Goal: Transaction & Acquisition: Purchase product/service

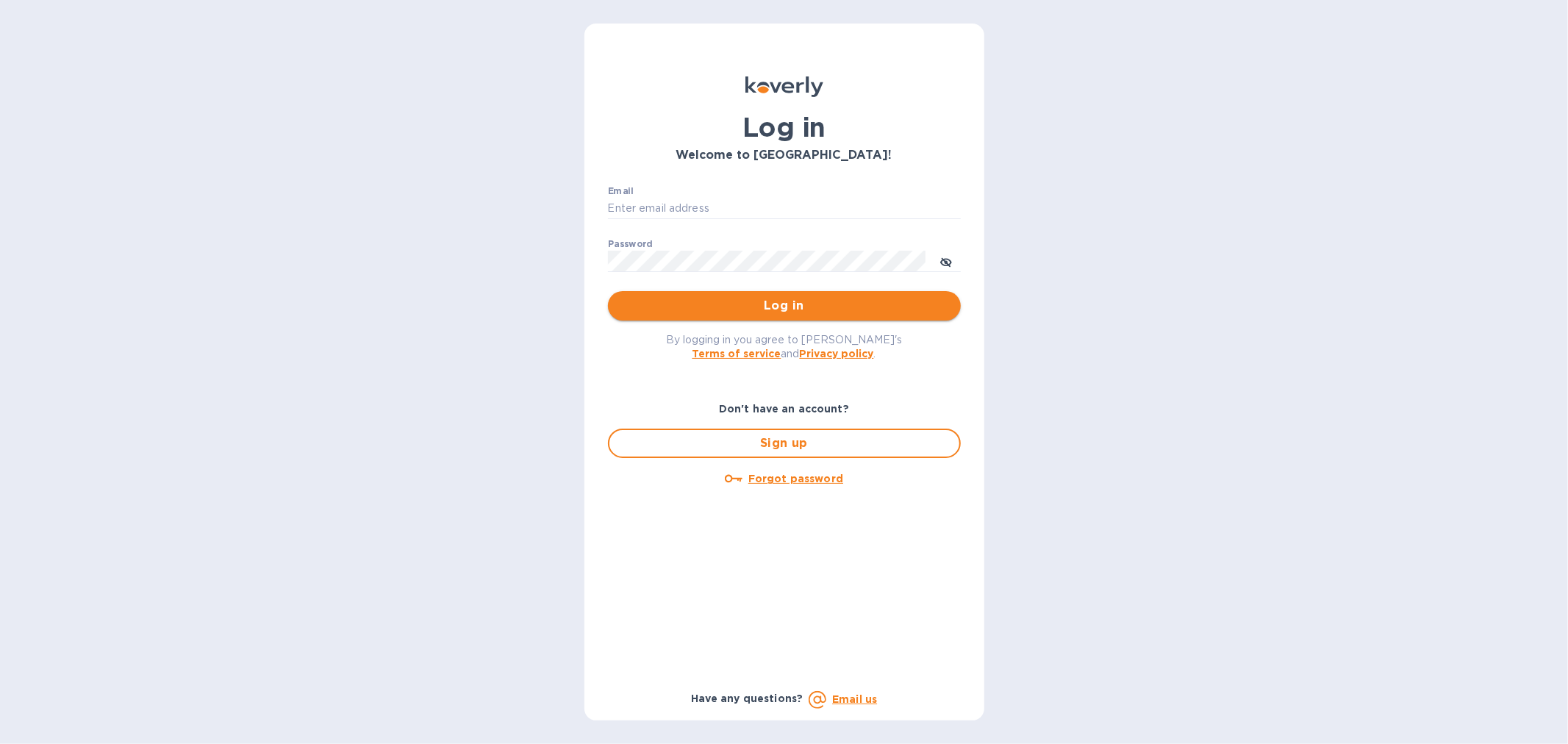
type input "[EMAIL_ADDRESS][DOMAIN_NAME]"
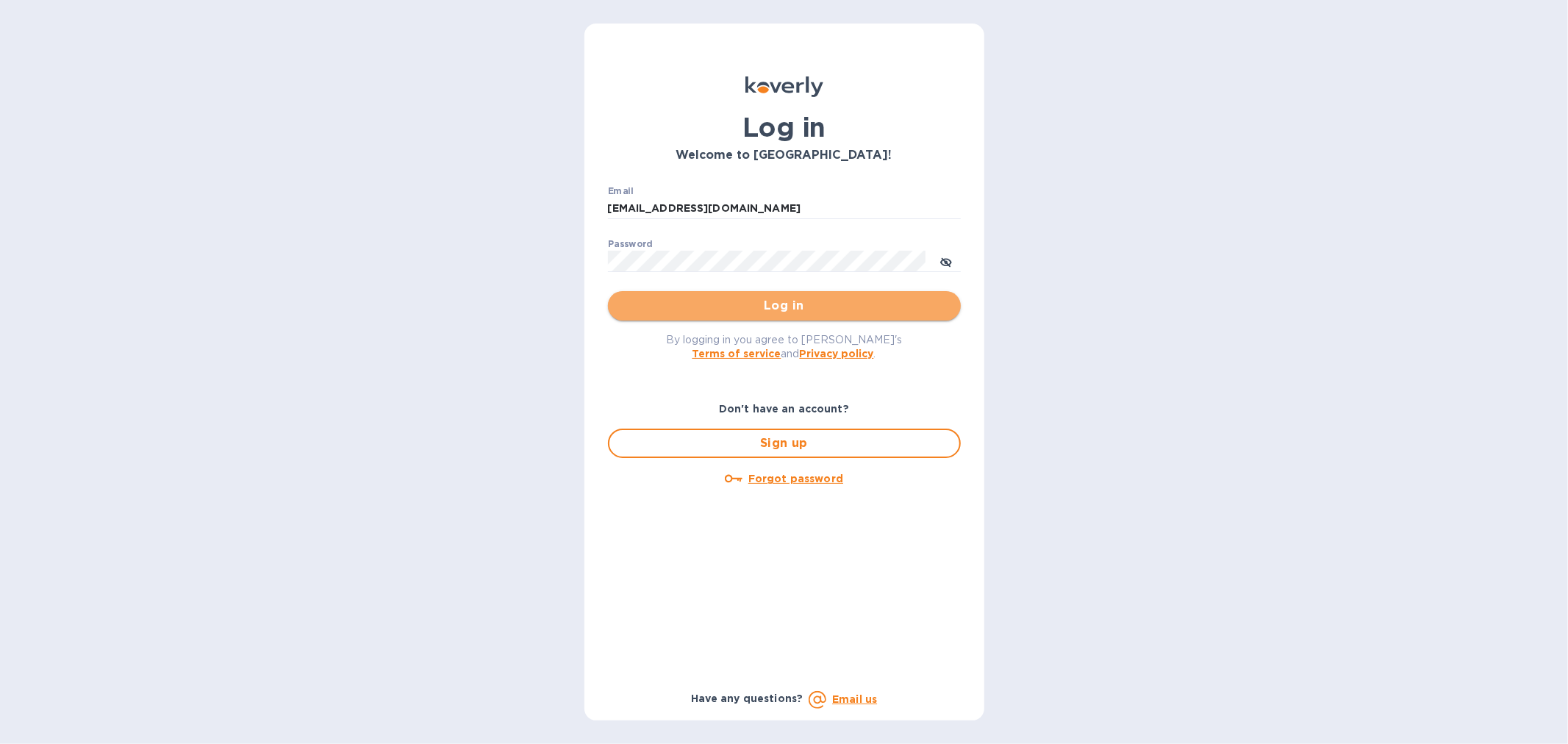
click at [759, 310] on span "Log in" at bounding box center [784, 306] width 330 height 18
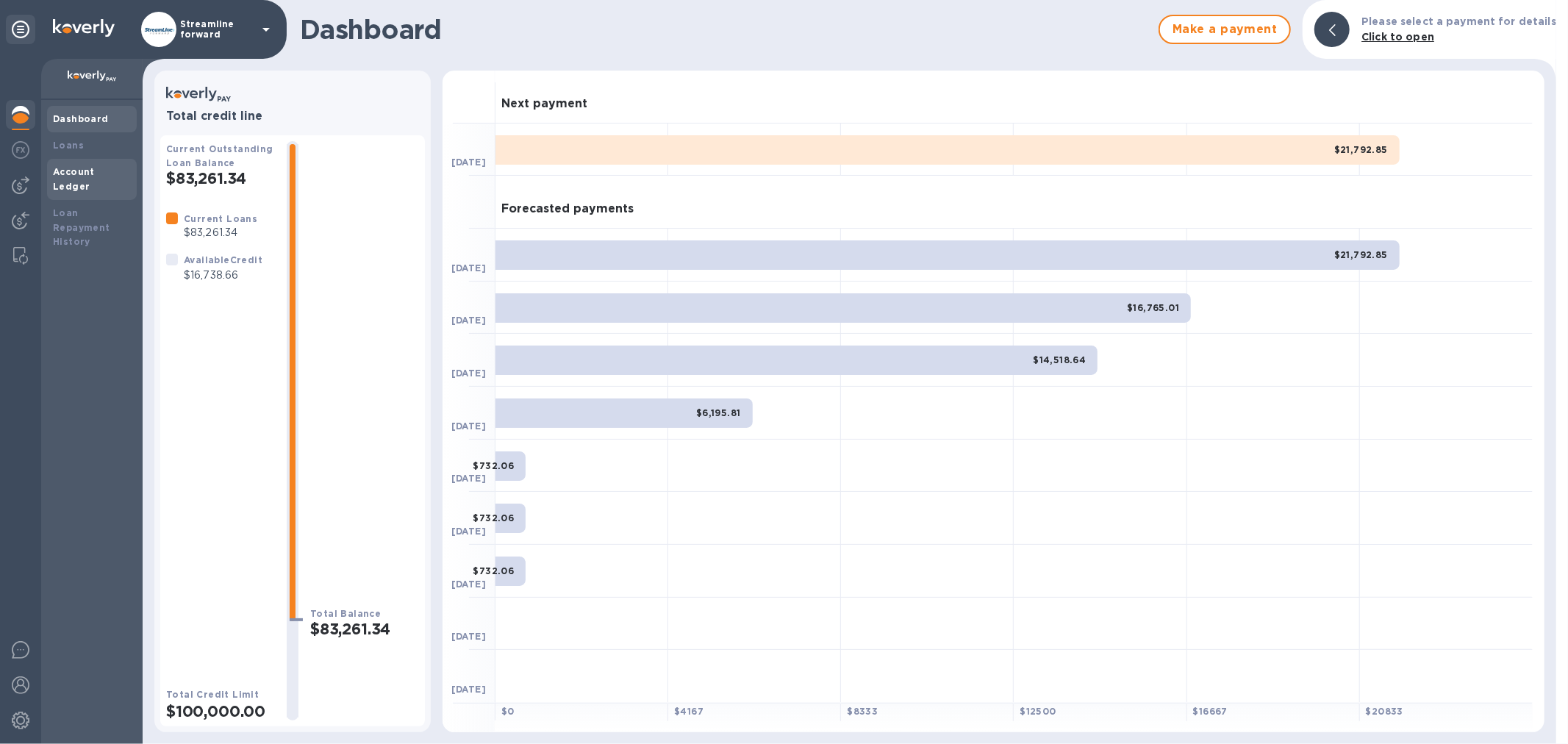
click at [67, 172] on b "Account Ledger" at bounding box center [73, 178] width 42 height 26
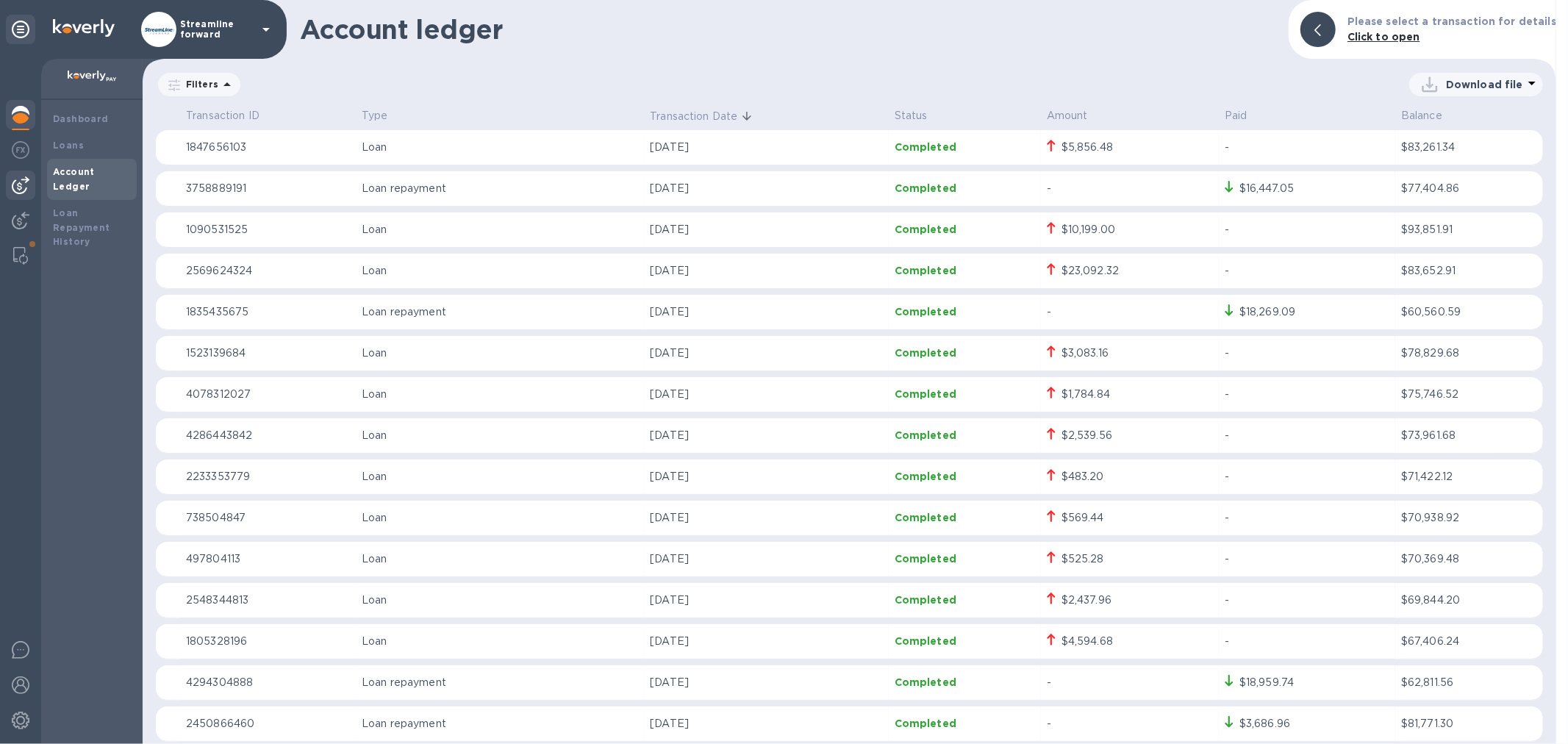
click at [19, 188] on img at bounding box center [20, 186] width 18 height 18
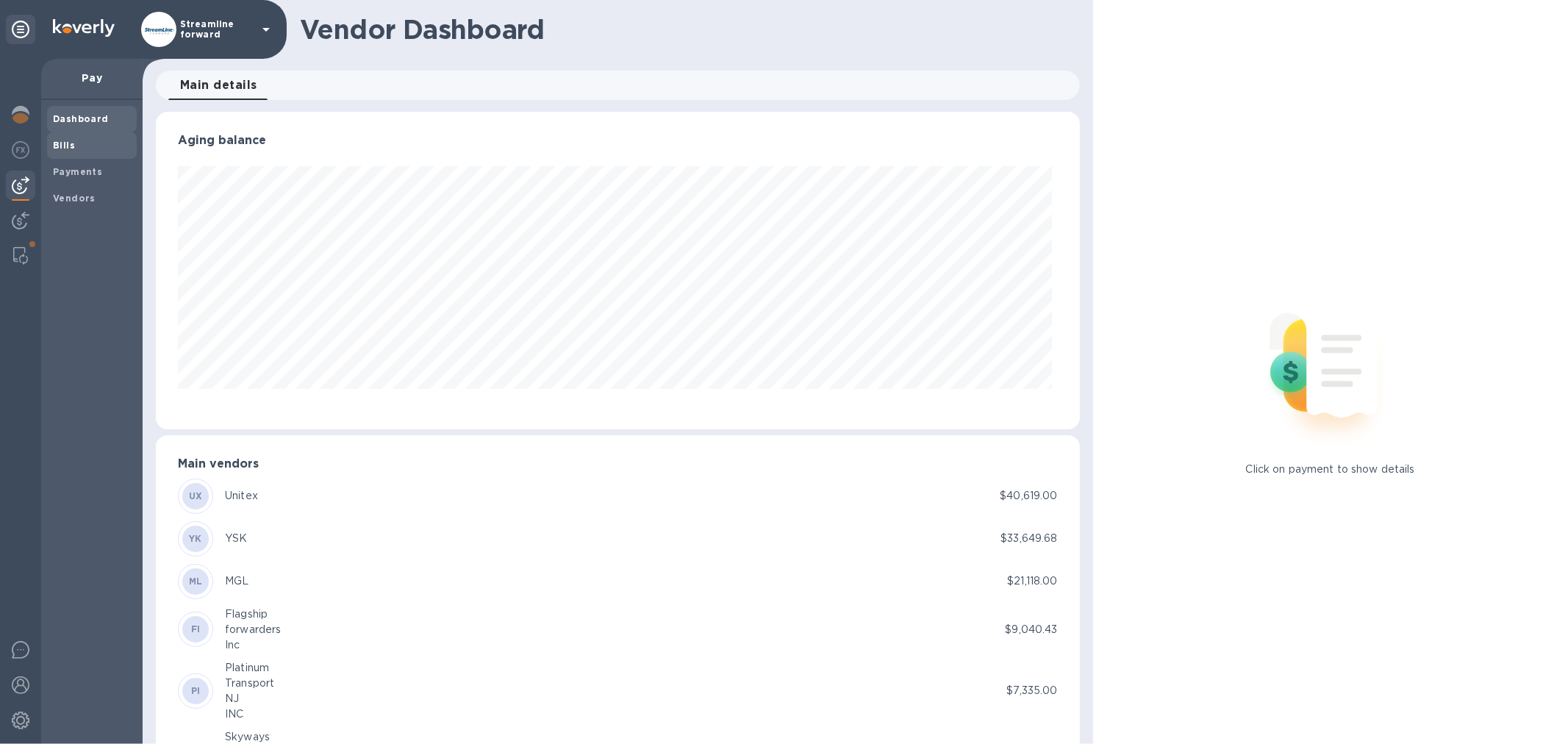
scroll to position [317, 917]
click at [68, 143] on b "Bills" at bounding box center [64, 145] width 22 height 11
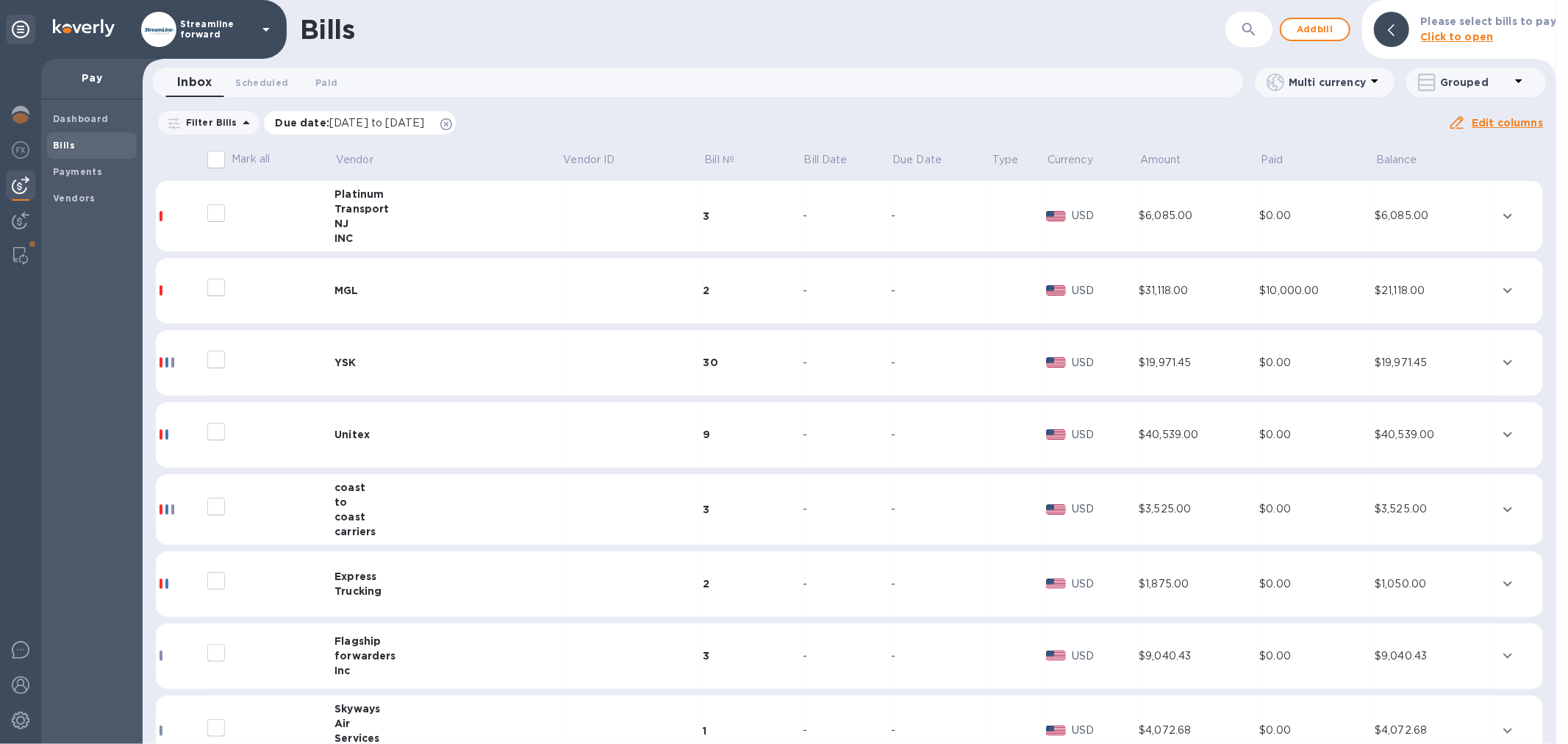
click at [453, 126] on icon at bounding box center [445, 124] width 11 height 11
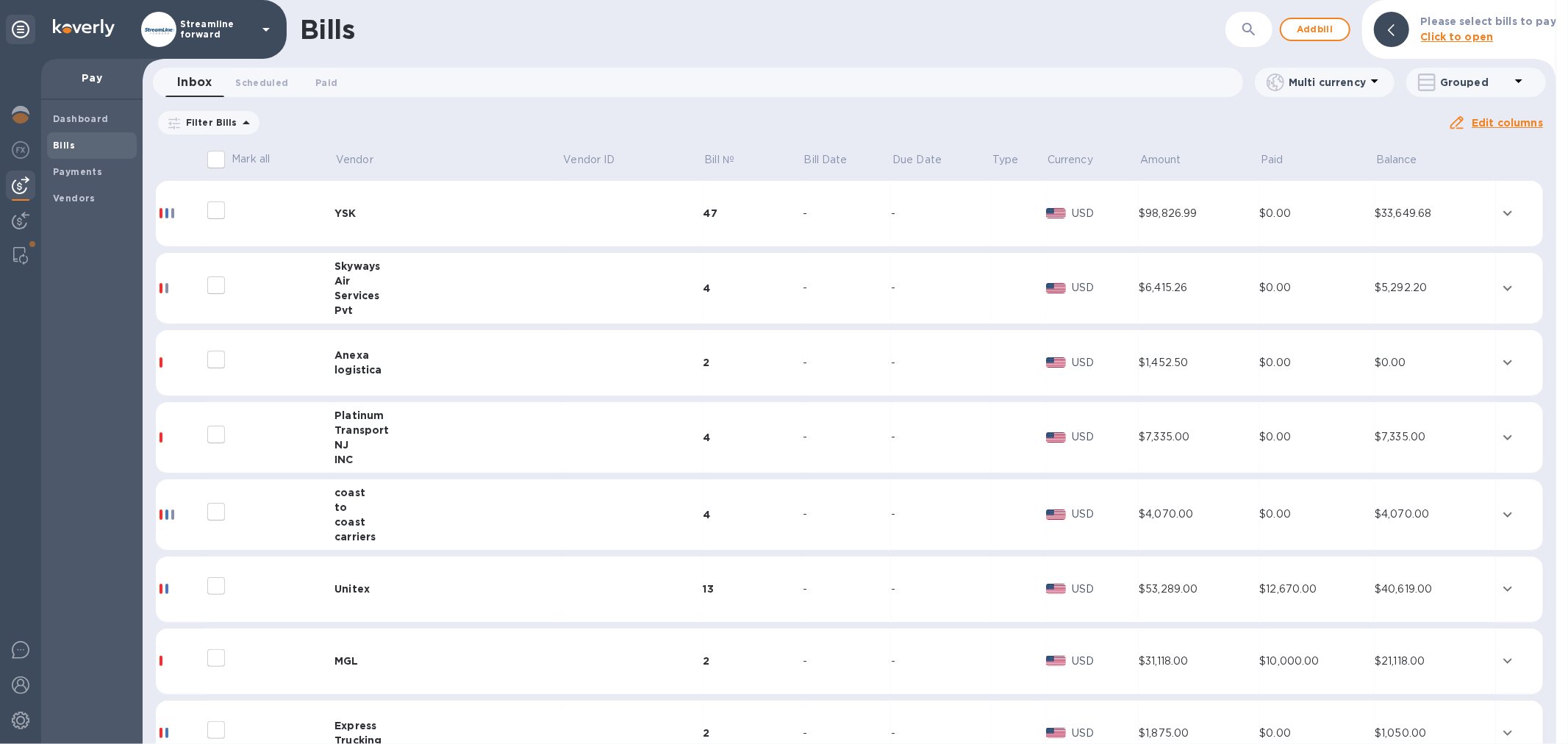
click at [496, 119] on div "Filter Bills Amount Paid Balance" at bounding box center [802, 123] width 1292 height 28
click at [347, 203] on td "YSK" at bounding box center [447, 214] width 227 height 66
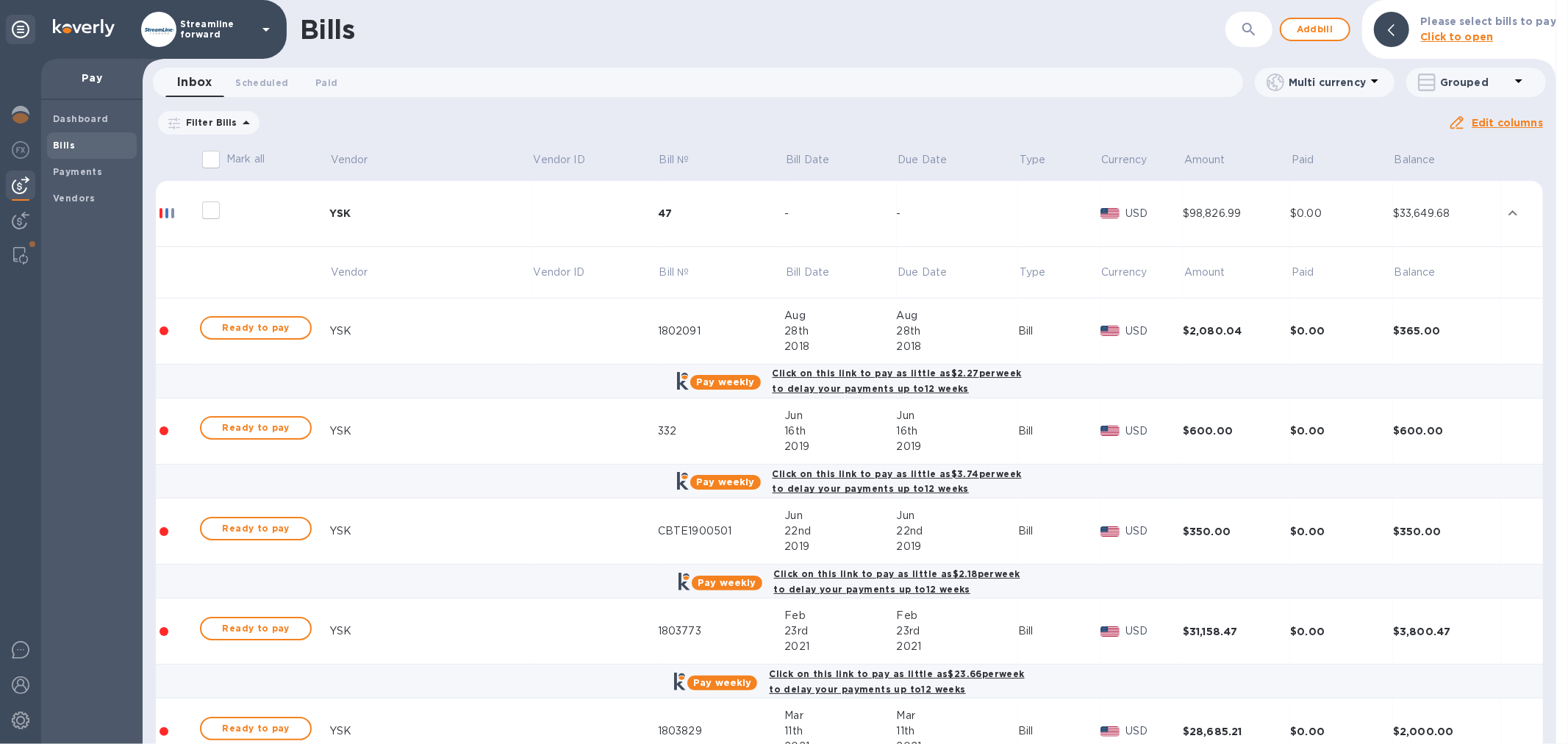
scroll to position [3661, 0]
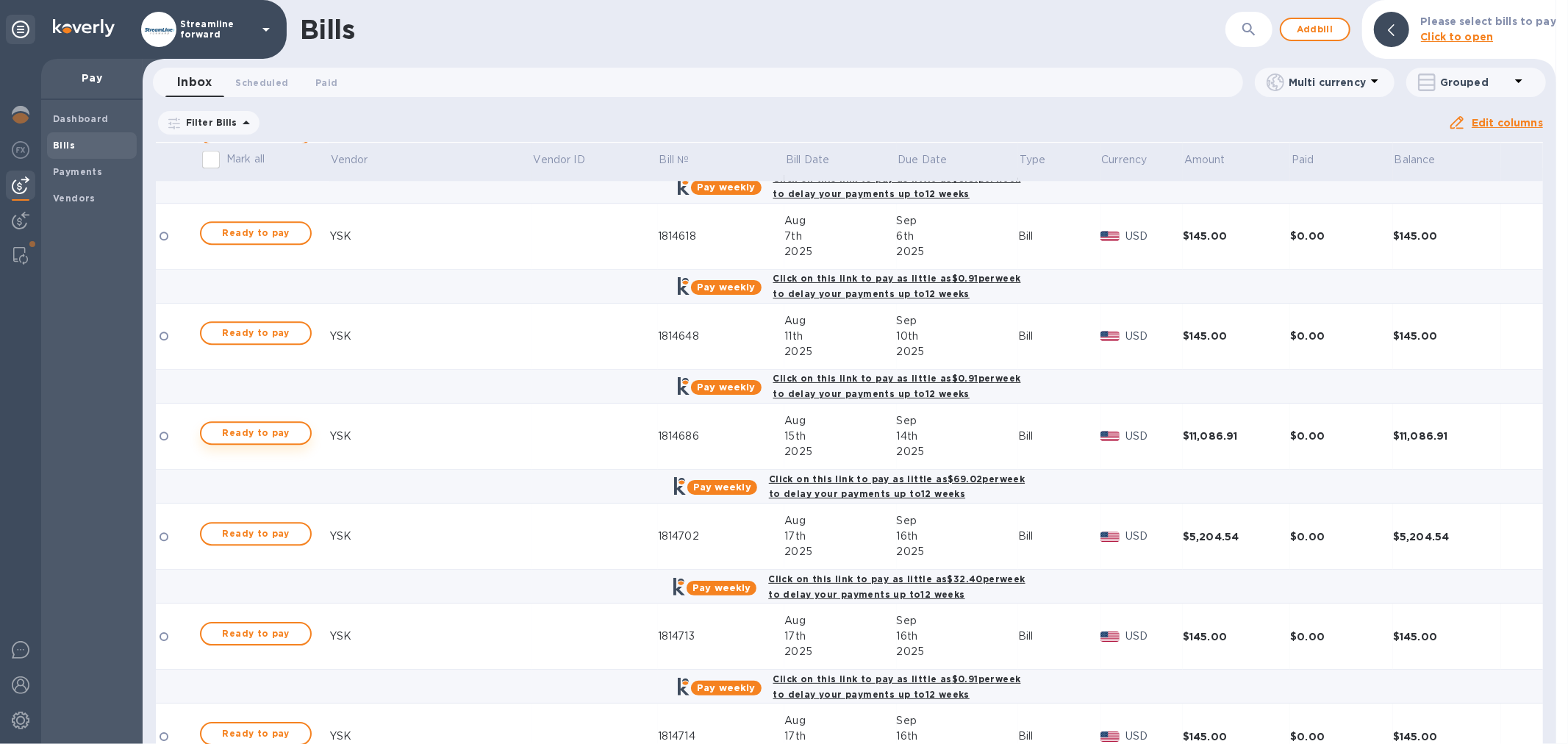
click at [260, 431] on span "Ready to pay" at bounding box center [255, 433] width 85 height 18
click at [292, 442] on span "Ready to pay" at bounding box center [255, 433] width 85 height 18
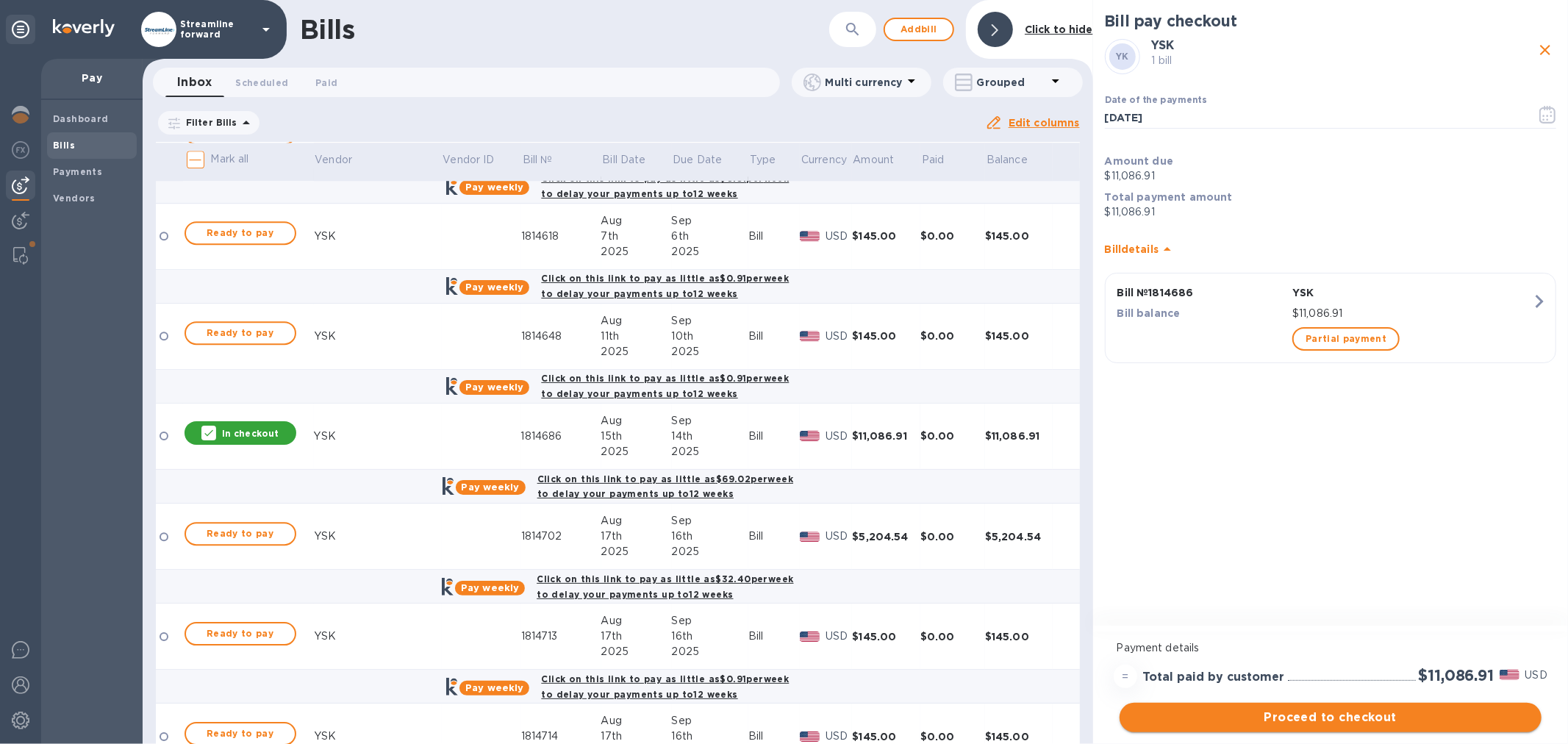
click at [1392, 722] on span "Proceed to checkout" at bounding box center [1330, 717] width 399 height 18
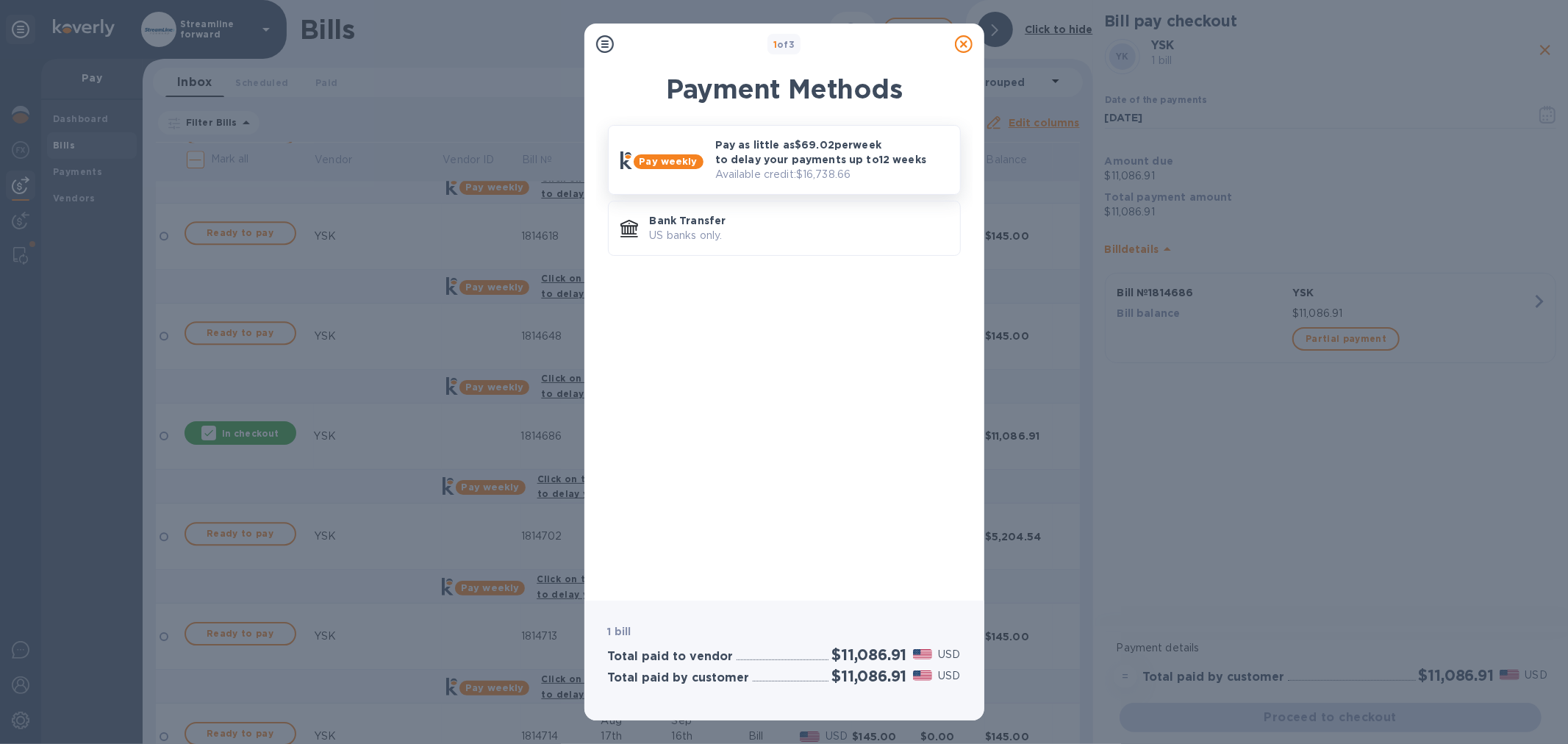
click at [777, 144] on p "Pay as little as $69.02 per week to delay your payments up to 12 weeks" at bounding box center [832, 152] width 233 height 29
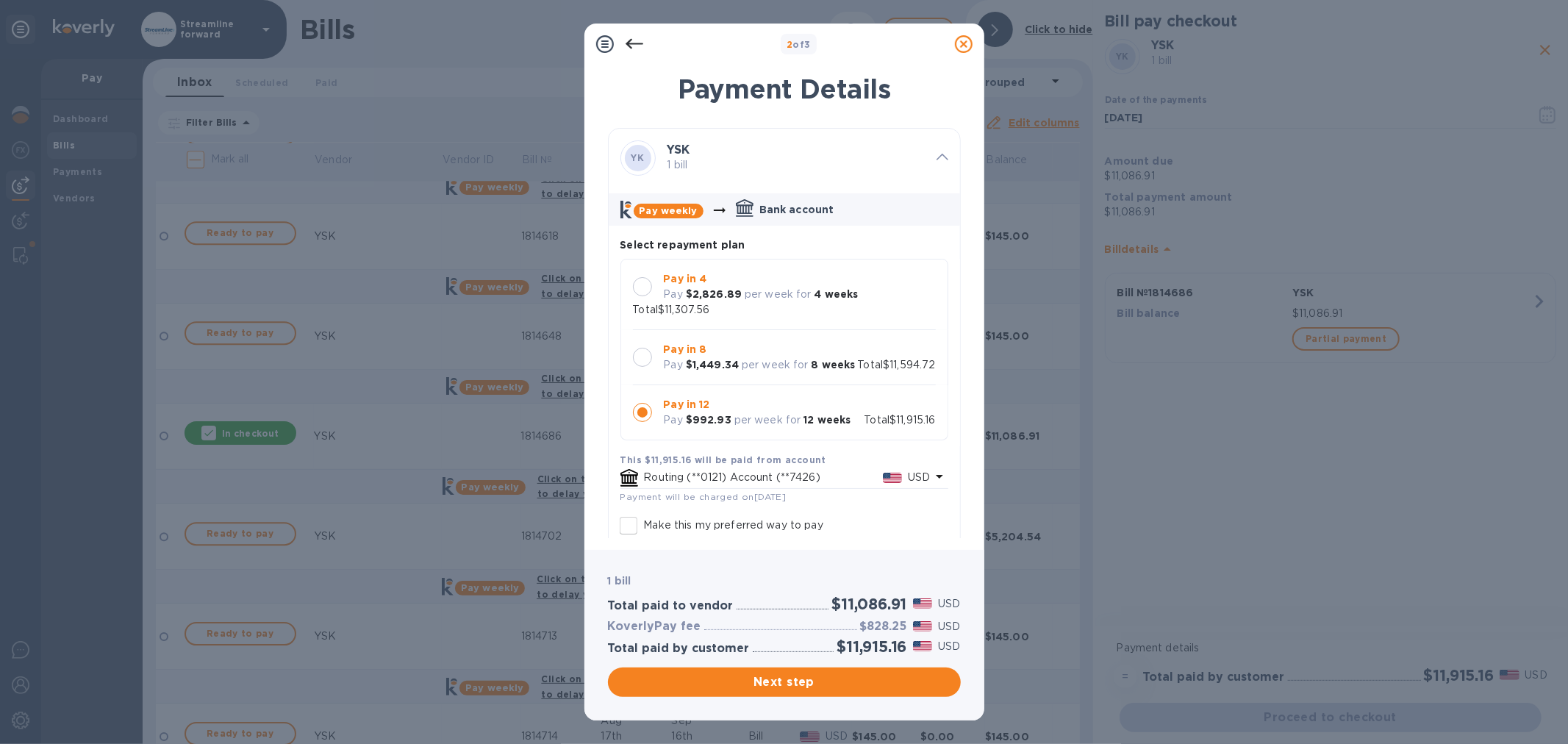
click at [644, 283] on div at bounding box center [643, 287] width 19 height 19
click at [777, 681] on span "Next step" at bounding box center [784, 682] width 330 height 18
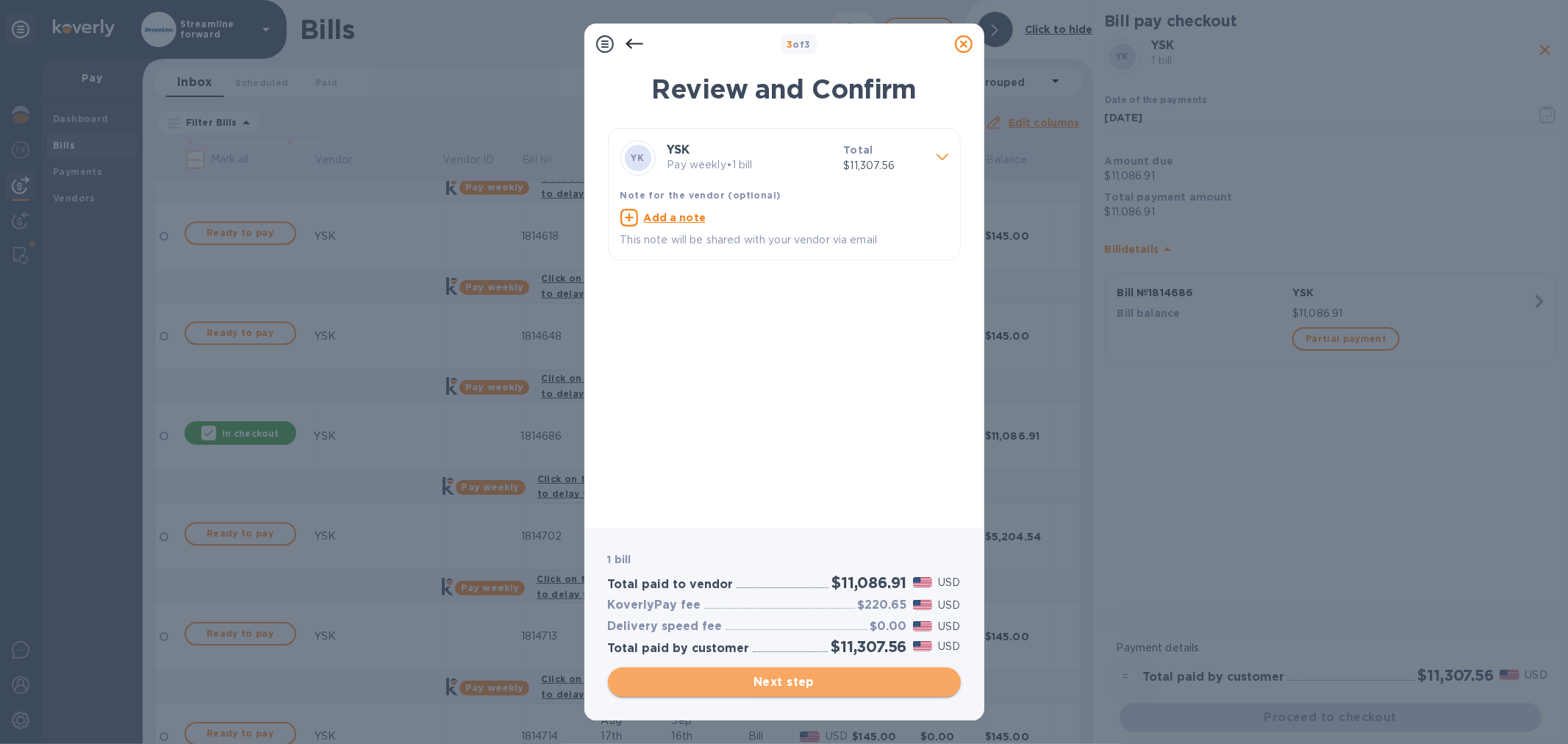
click at [781, 681] on span "Next step" at bounding box center [784, 682] width 330 height 18
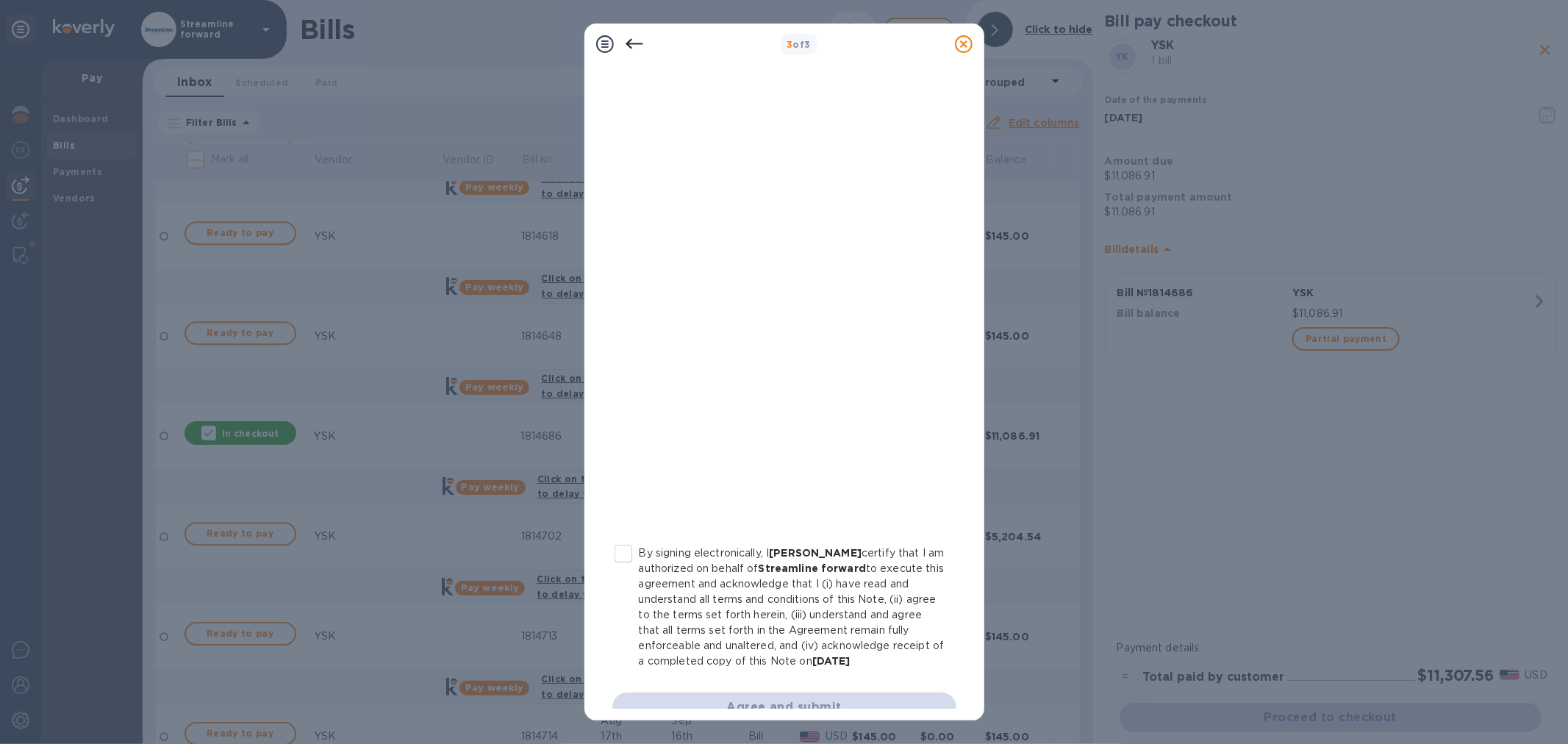
scroll to position [77, 0]
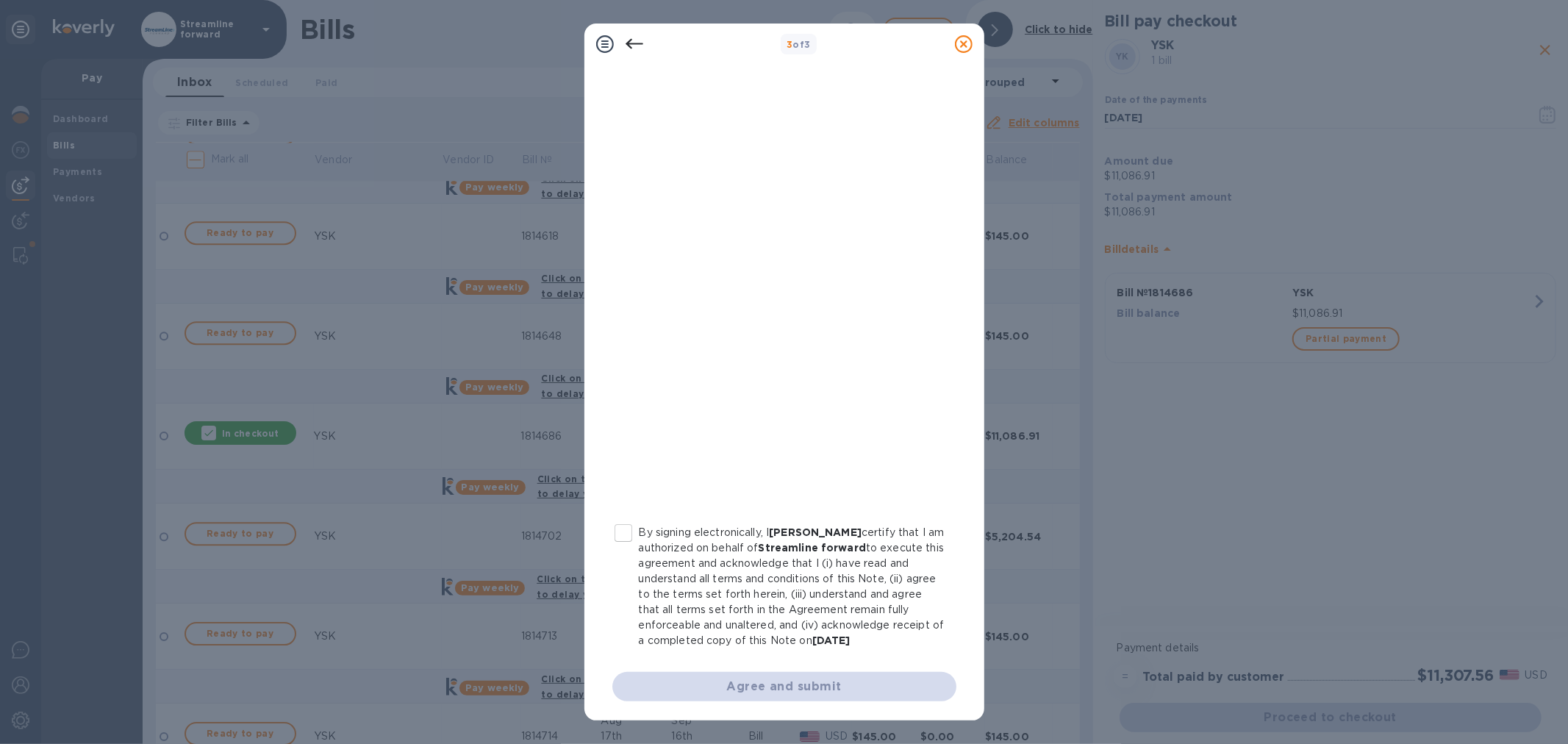
click at [620, 535] on input "By signing electronically, I [PERSON_NAME] certify that I am authorized on beha…" at bounding box center [623, 533] width 31 height 31
checkbox input "true"
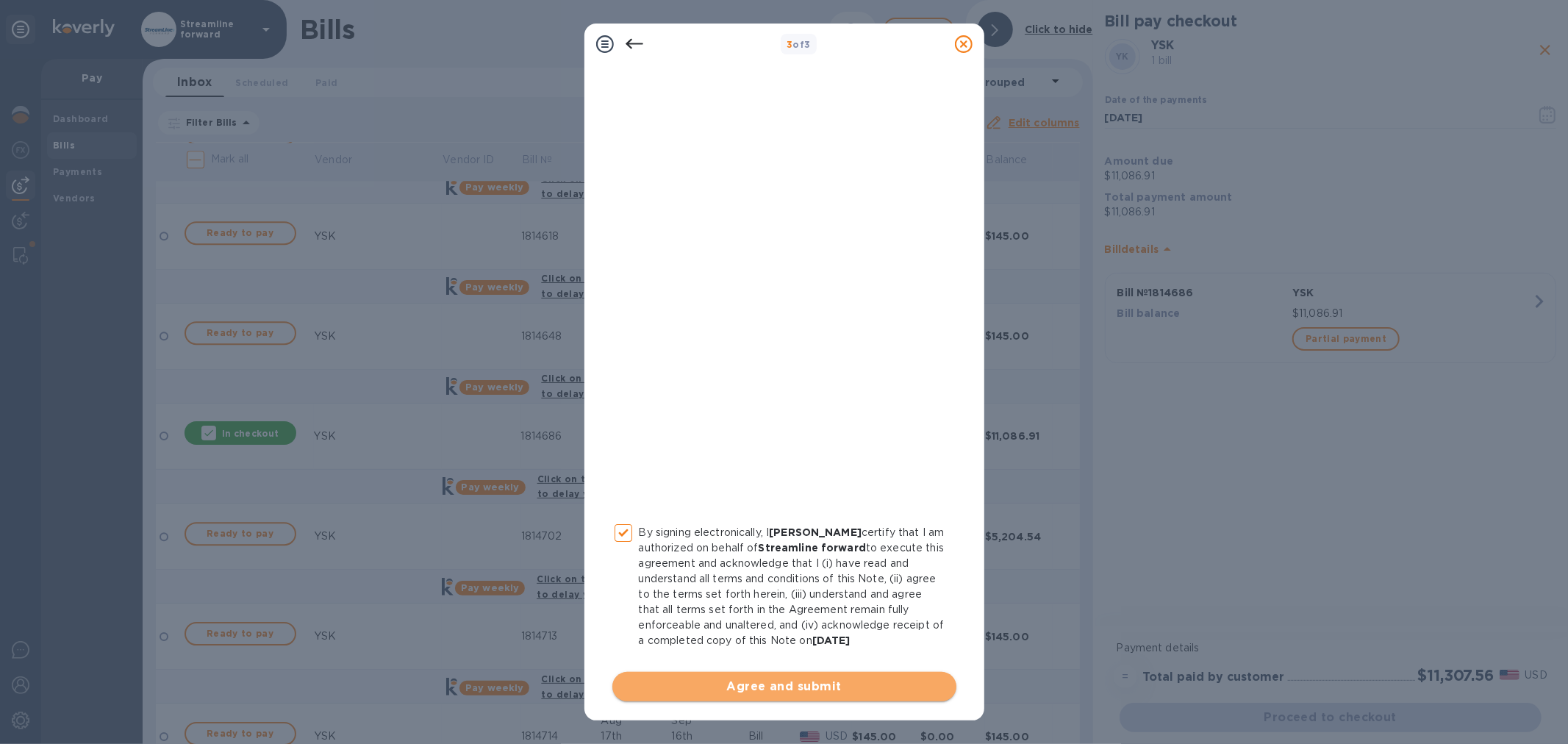
click at [791, 681] on span "Agree and submit" at bounding box center [784, 687] width 321 height 18
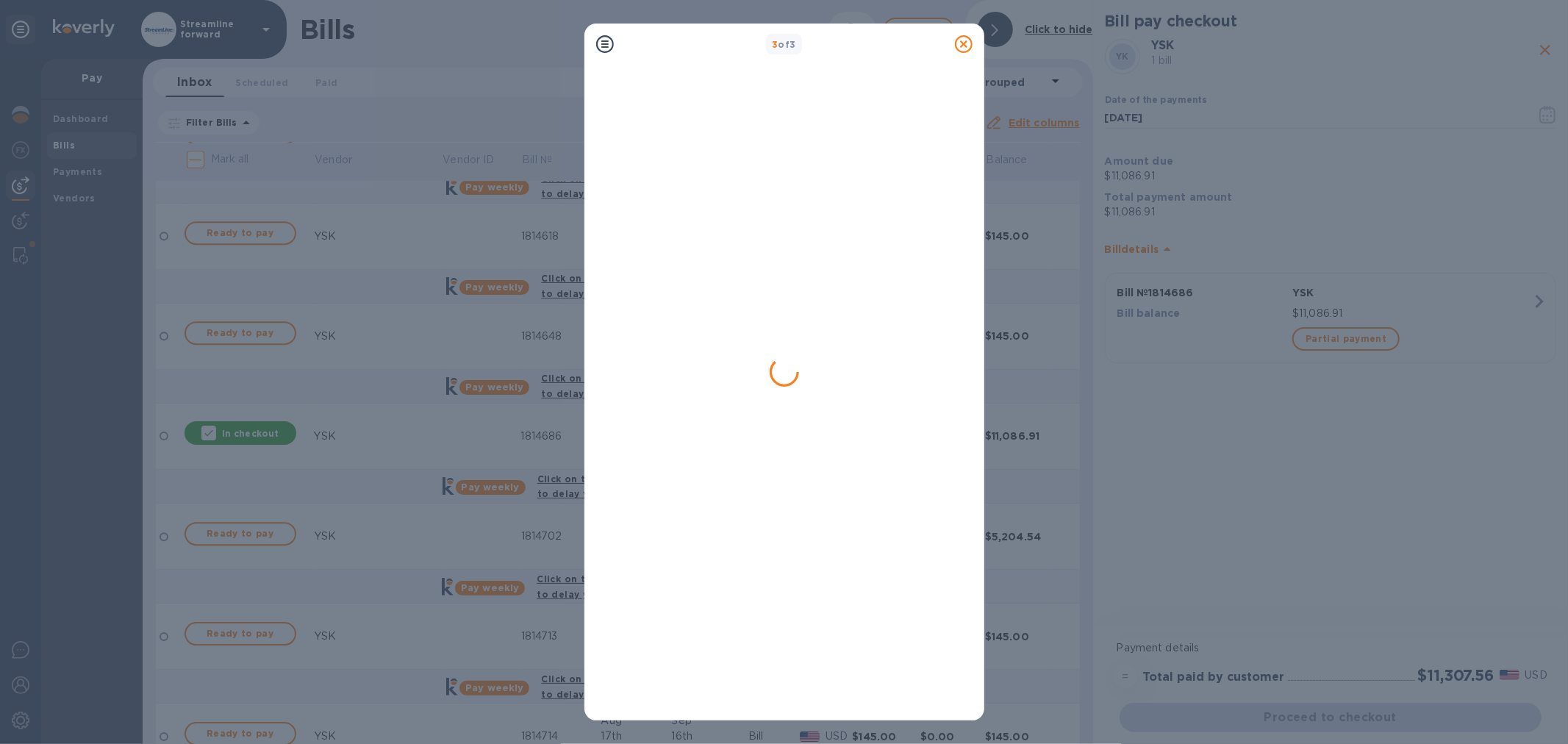
scroll to position [0, 0]
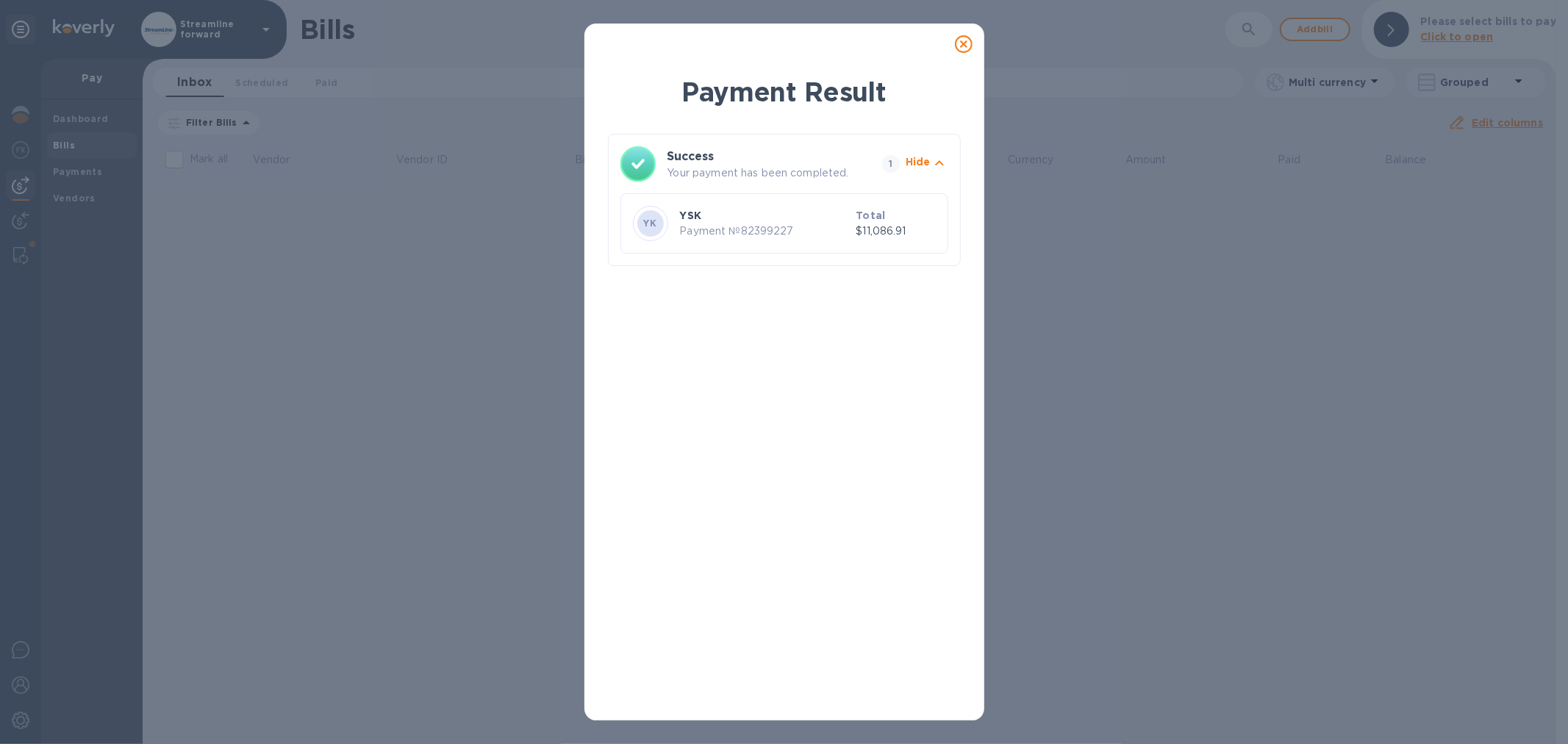
click at [963, 42] on icon at bounding box center [963, 44] width 18 height 18
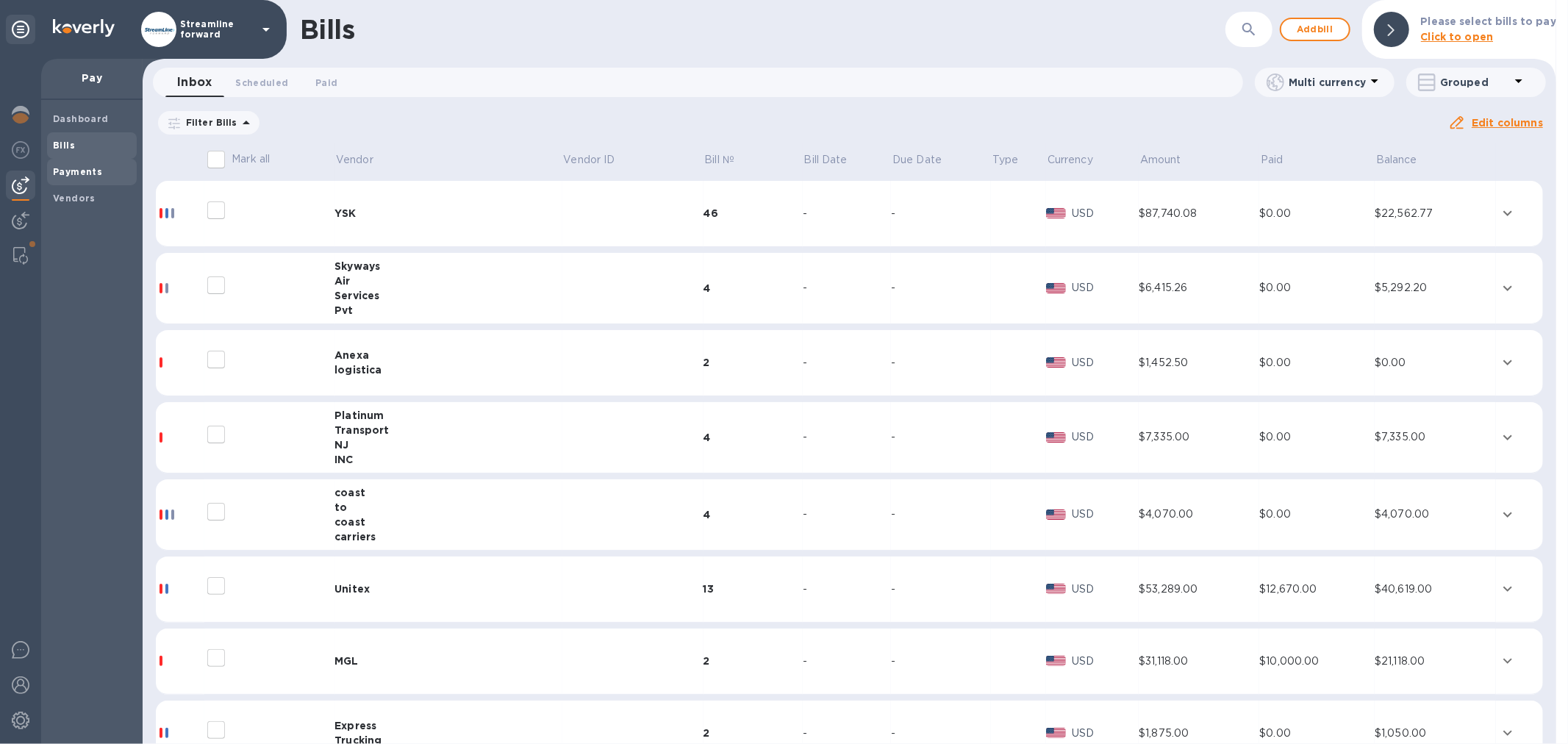
click at [85, 173] on b "Payments" at bounding box center [78, 171] width 49 height 11
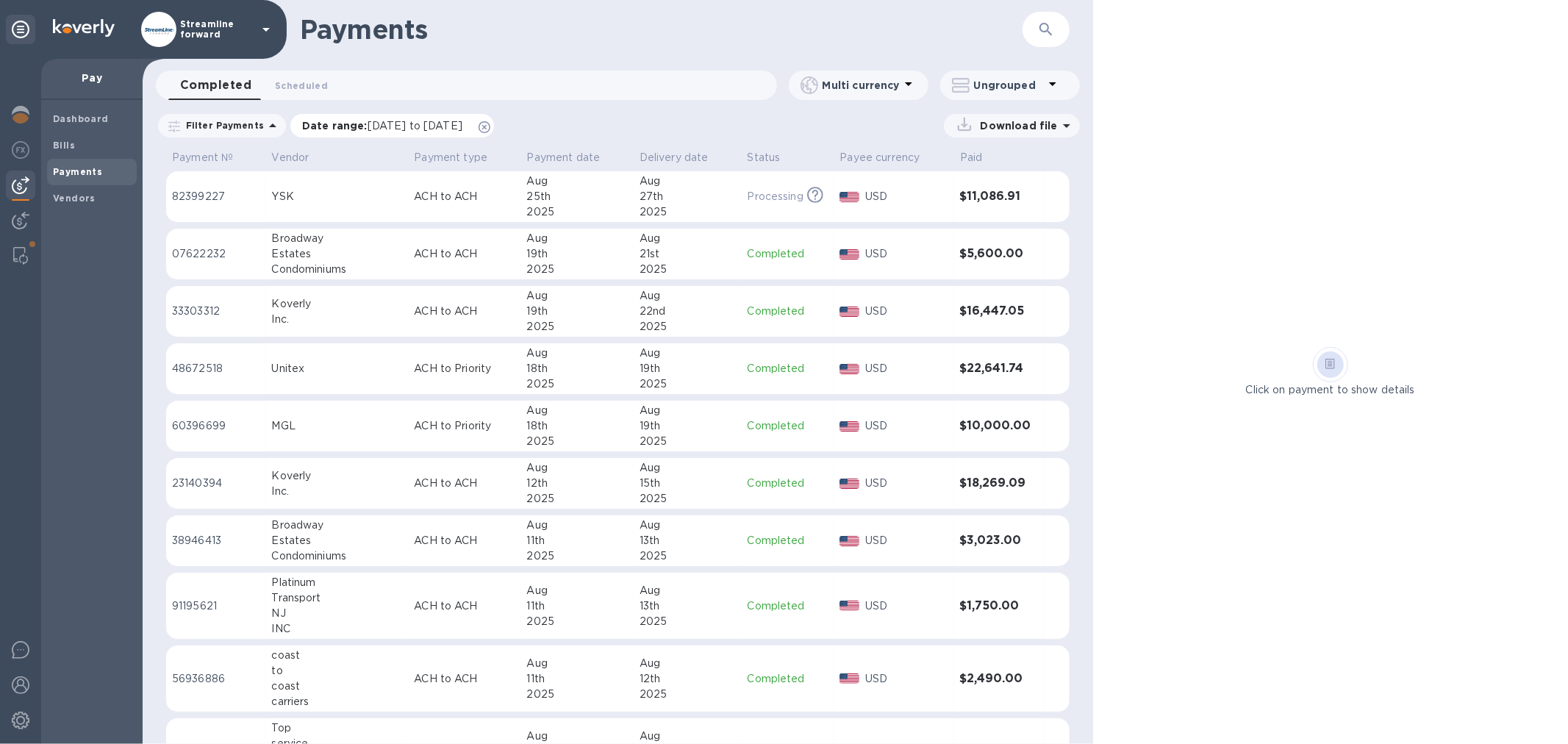
click at [491, 127] on icon at bounding box center [483, 126] width 11 height 11
click at [742, 208] on td "Processing This payment is under compliance review, which may take up to 3 busi…" at bounding box center [788, 197] width 93 height 51
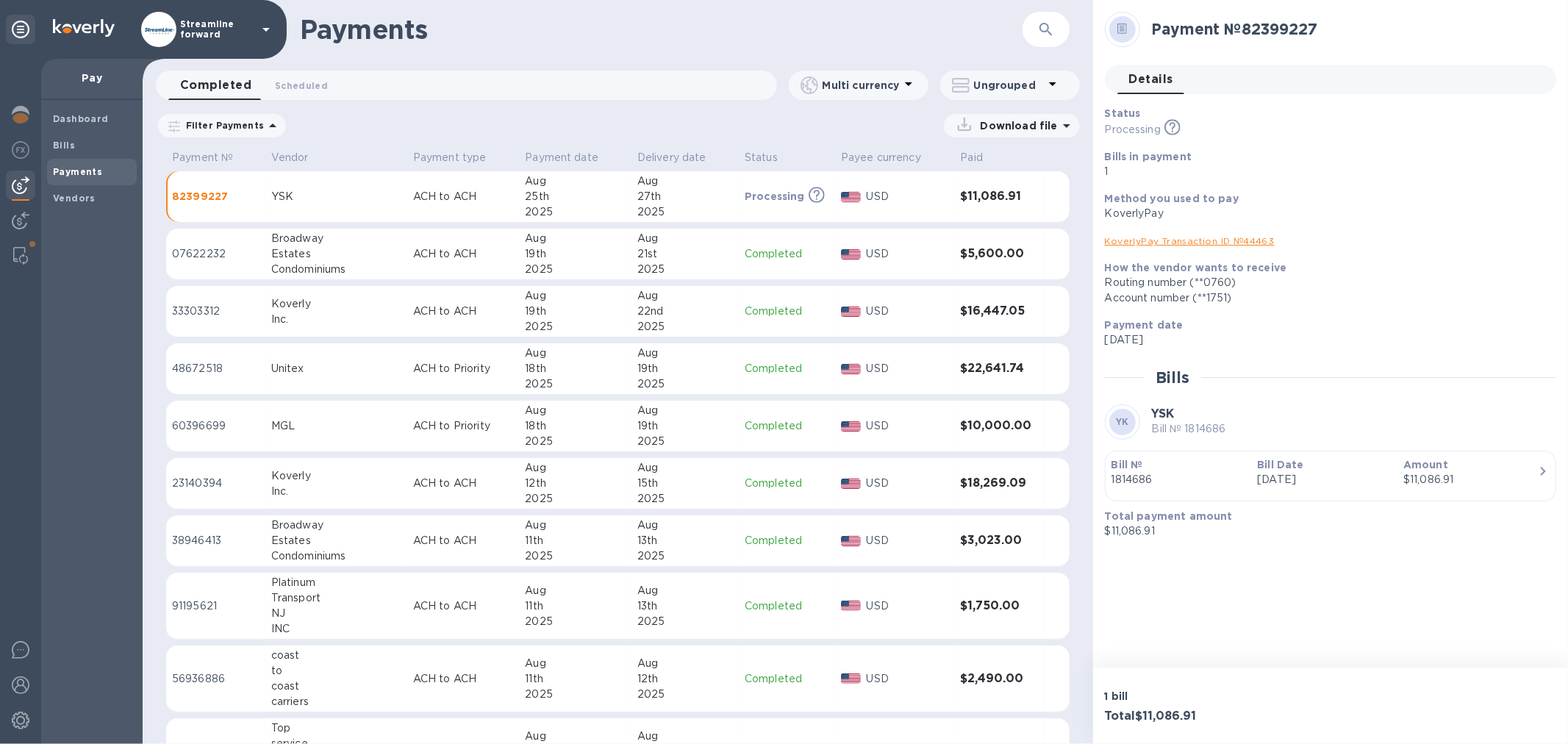
click at [1169, 240] on link "KoverlyPay Transaction ID № 44463" at bounding box center [1190, 240] width 170 height 11
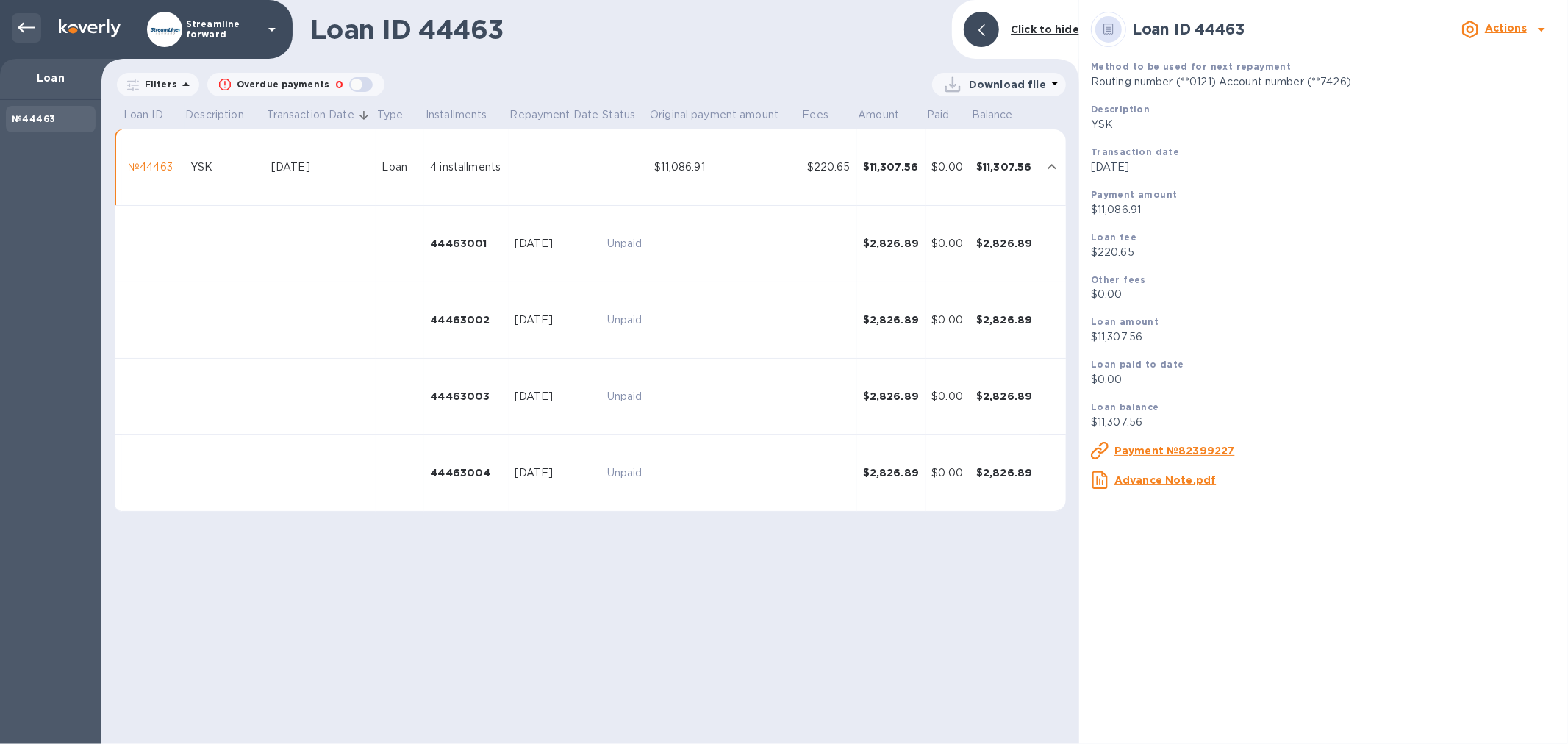
click at [35, 24] on div at bounding box center [26, 27] width 29 height 29
click at [23, 19] on icon at bounding box center [27, 28] width 18 height 18
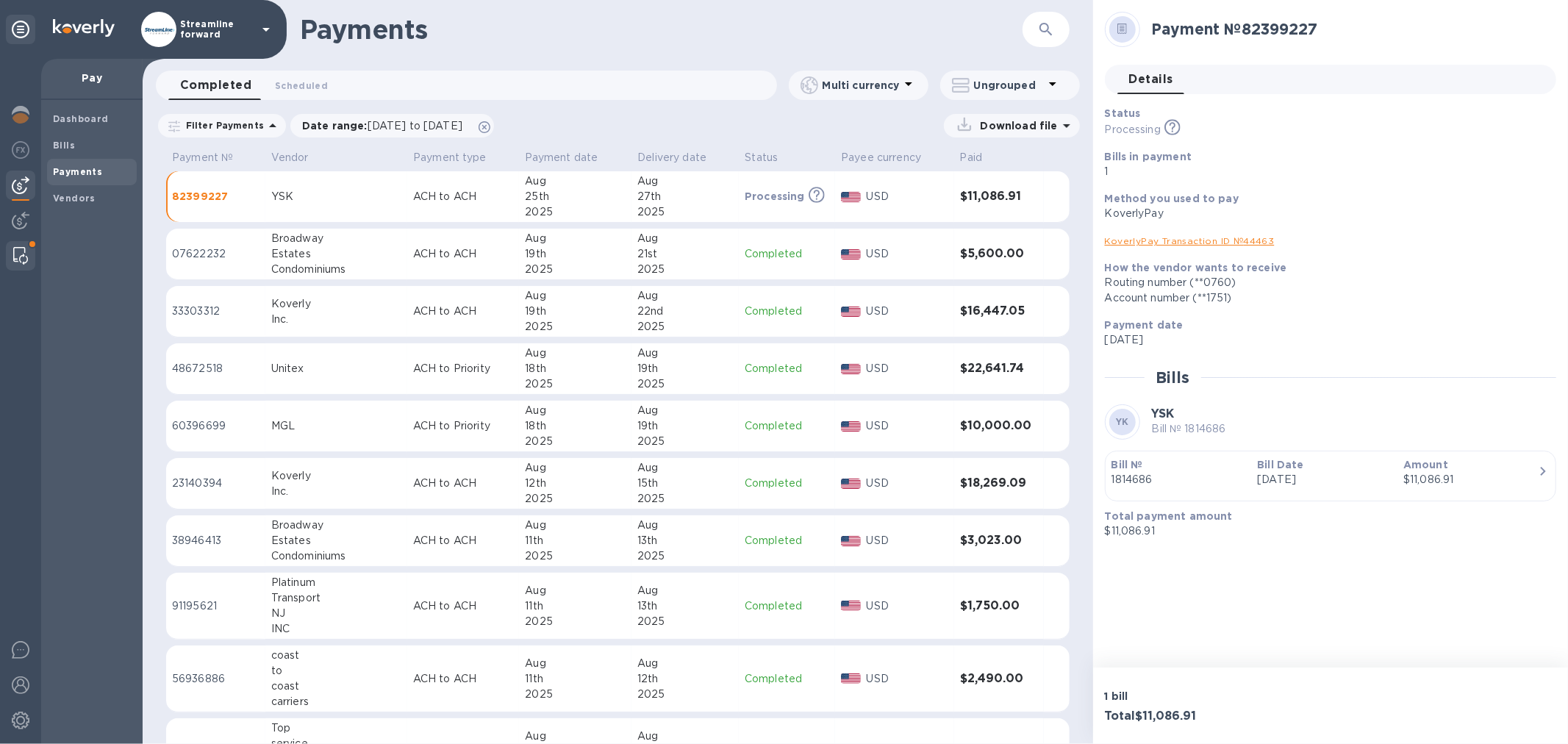
click at [15, 255] on img at bounding box center [20, 255] width 15 height 18
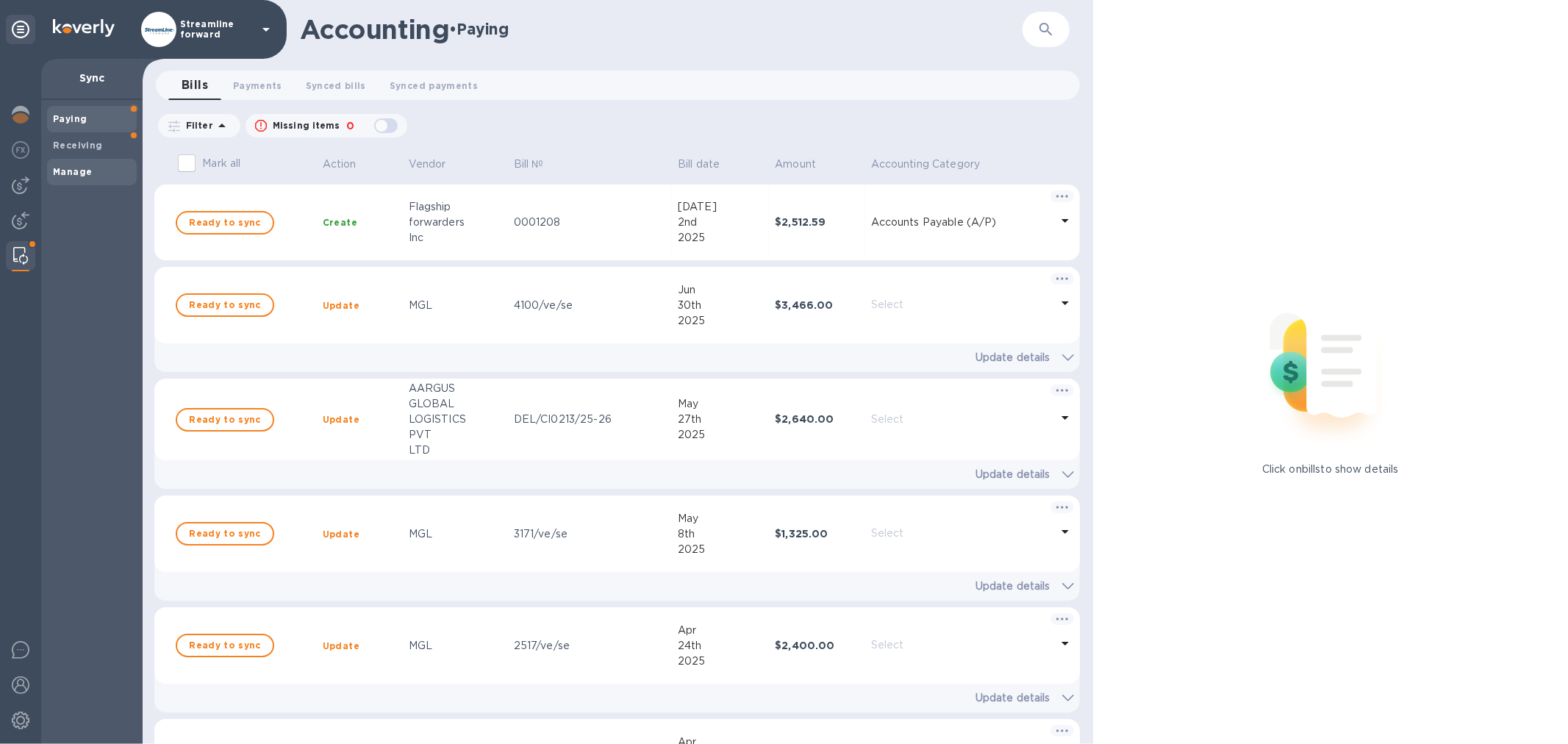
click at [57, 171] on b "Manage" at bounding box center [72, 171] width 39 height 11
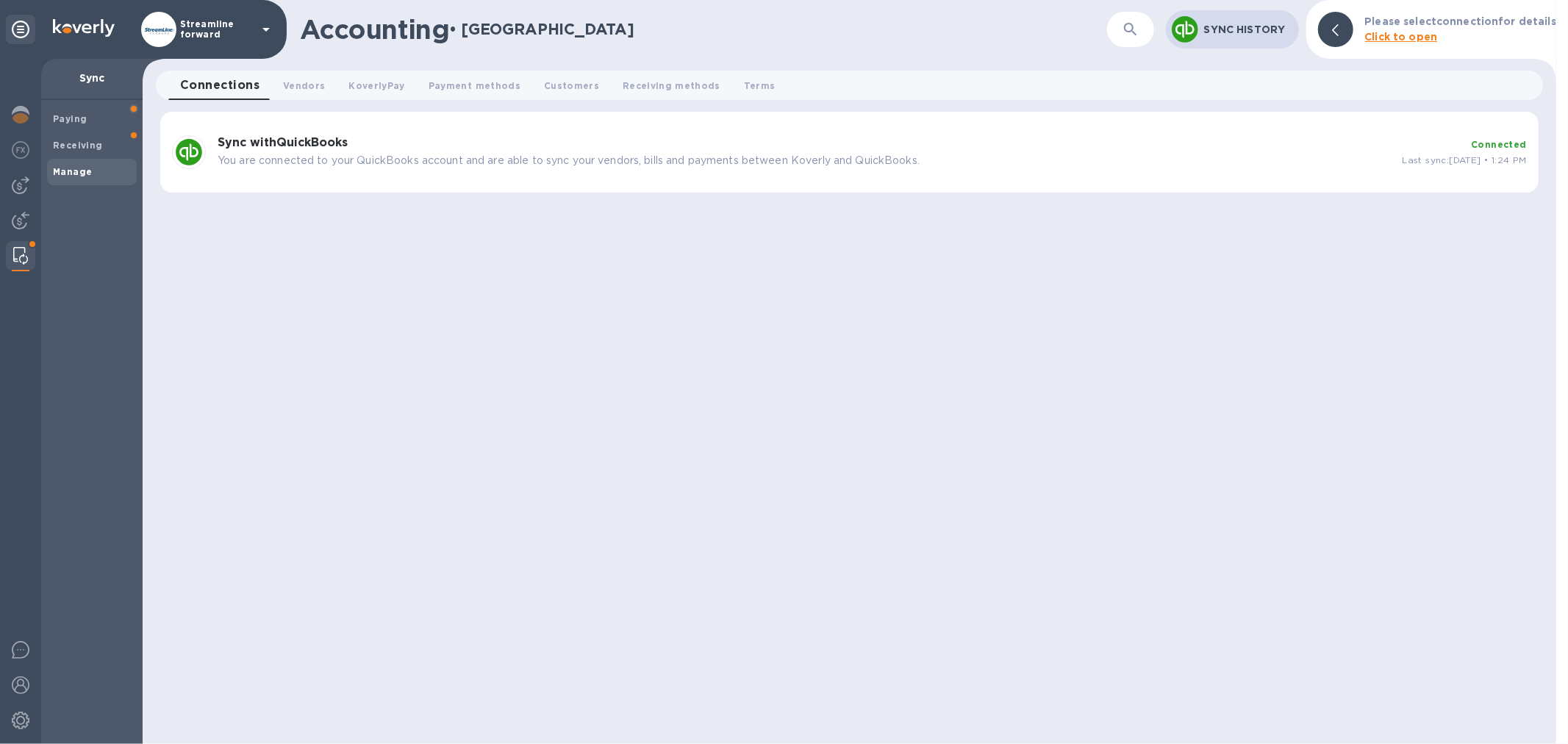
click at [307, 130] on div "Sync with QuickBooks You are connected to your QuickBooks account and are able …" at bounding box center [804, 152] width 1185 height 44
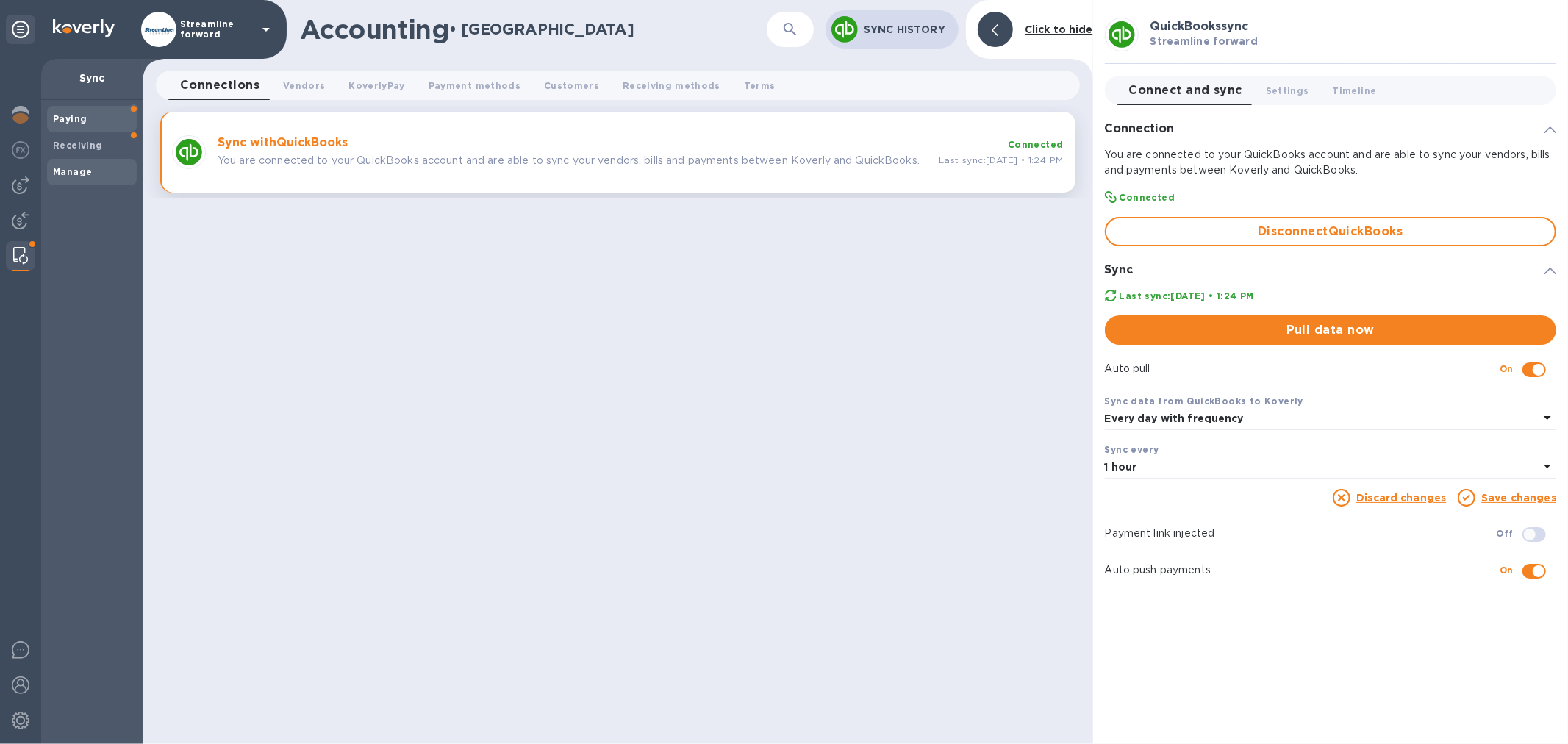
click at [90, 118] on span "Paying" at bounding box center [92, 118] width 78 height 15
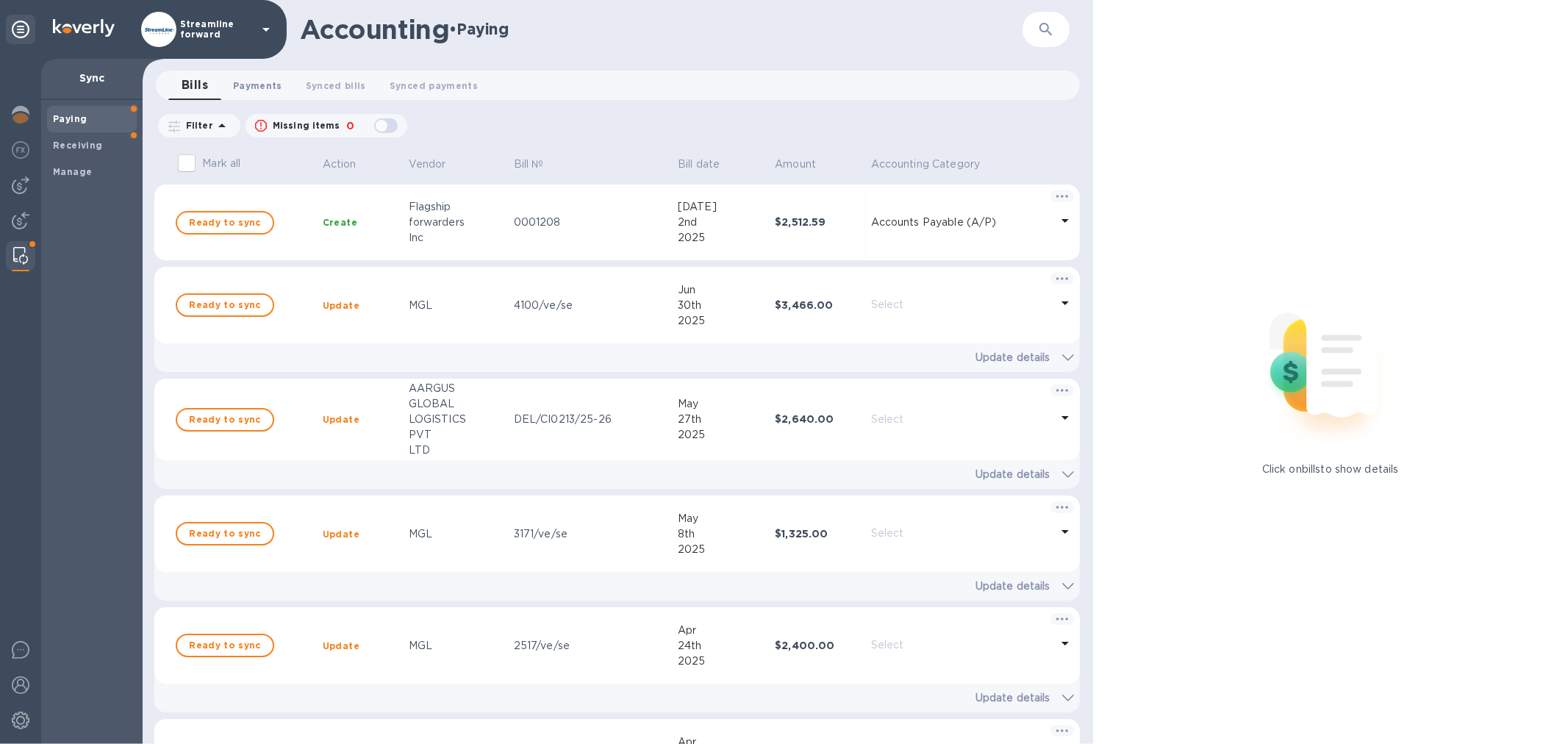
click at [248, 81] on span "Payments 0" at bounding box center [258, 85] width 49 height 15
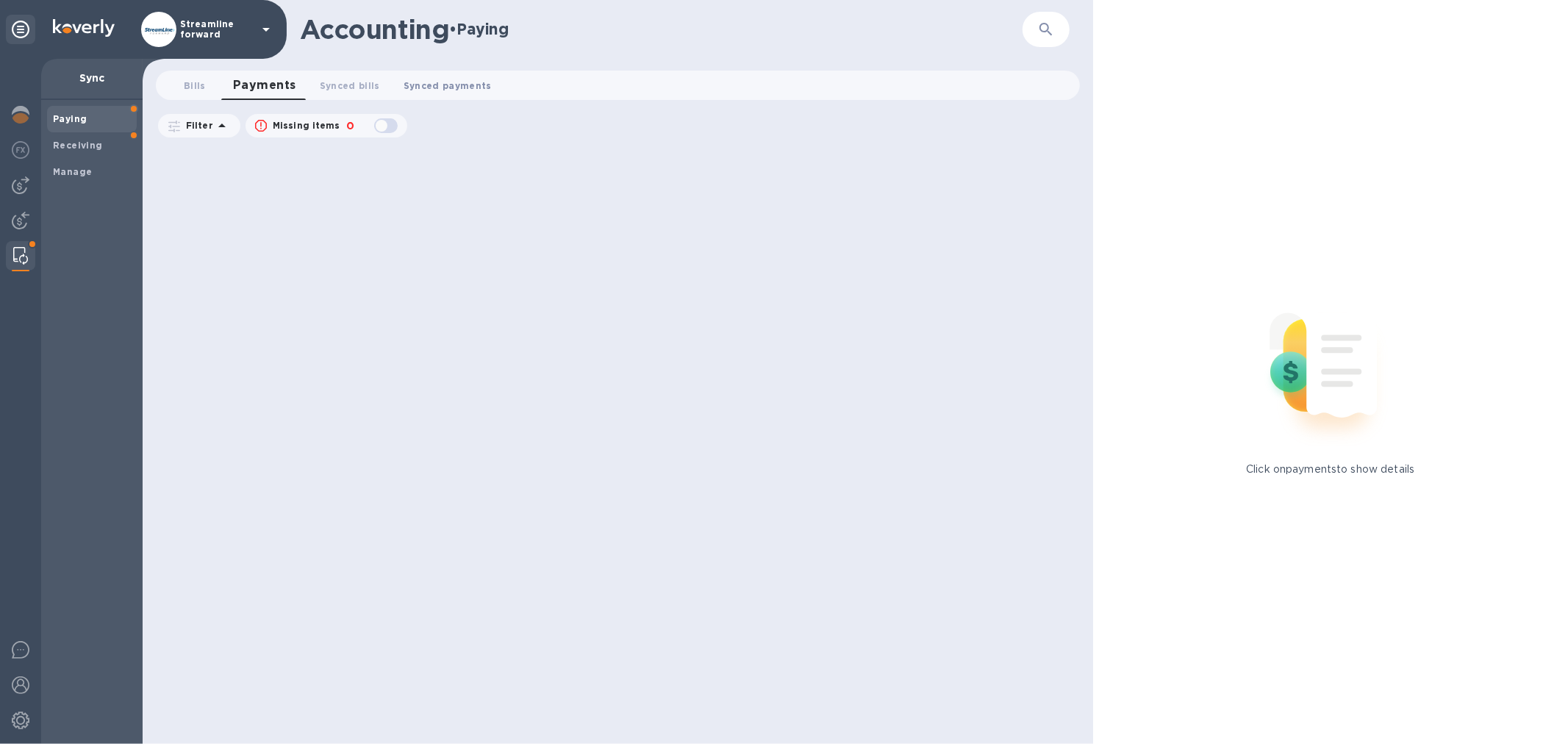
click at [436, 78] on span "Synced payments 0" at bounding box center [448, 85] width 88 height 15
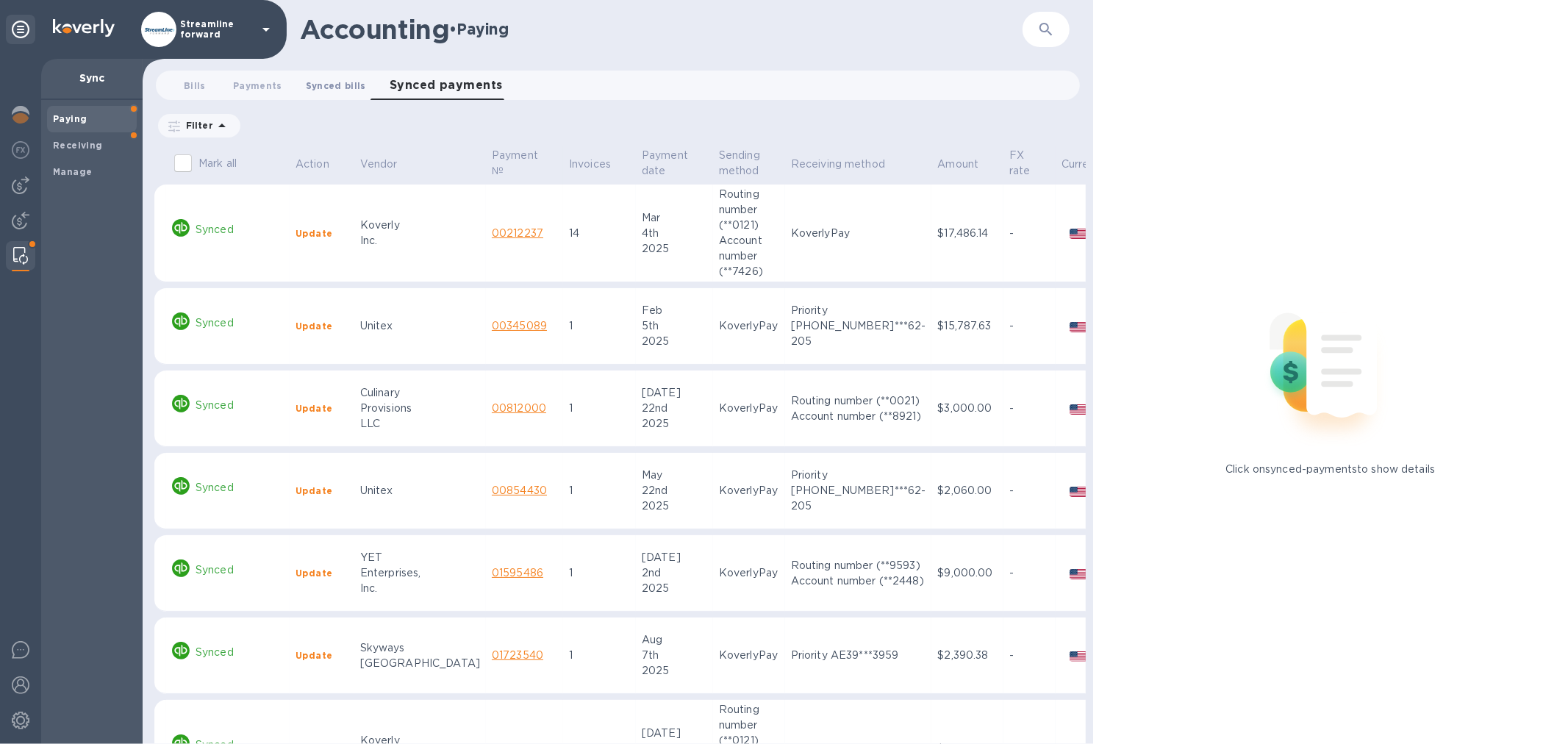
click at [312, 85] on span "Synced bills 0" at bounding box center [336, 85] width 60 height 15
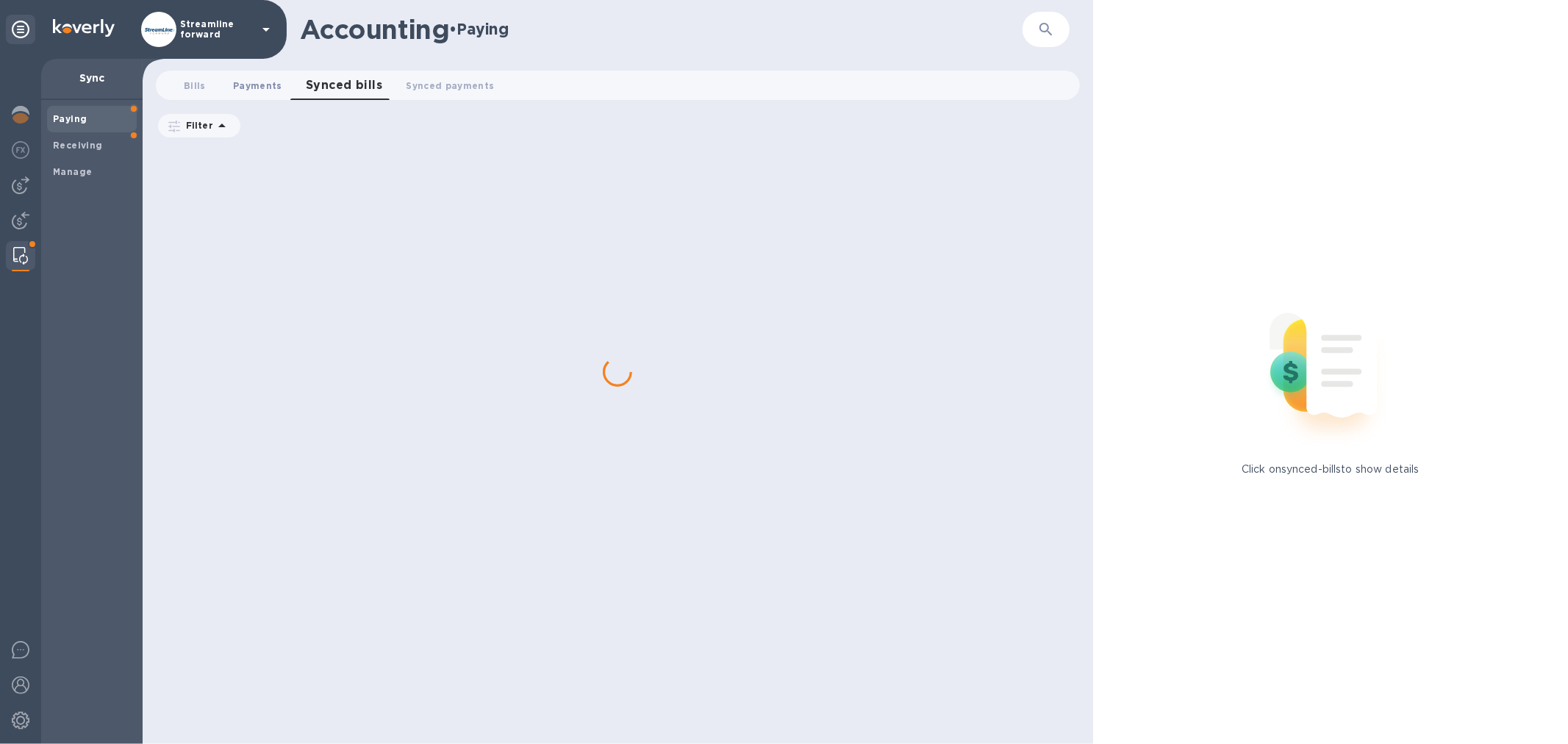
click at [244, 82] on span "Payments 0" at bounding box center [258, 85] width 49 height 15
click at [60, 167] on b "Manage" at bounding box center [72, 171] width 39 height 11
